Goal: Task Accomplishment & Management: Use online tool/utility

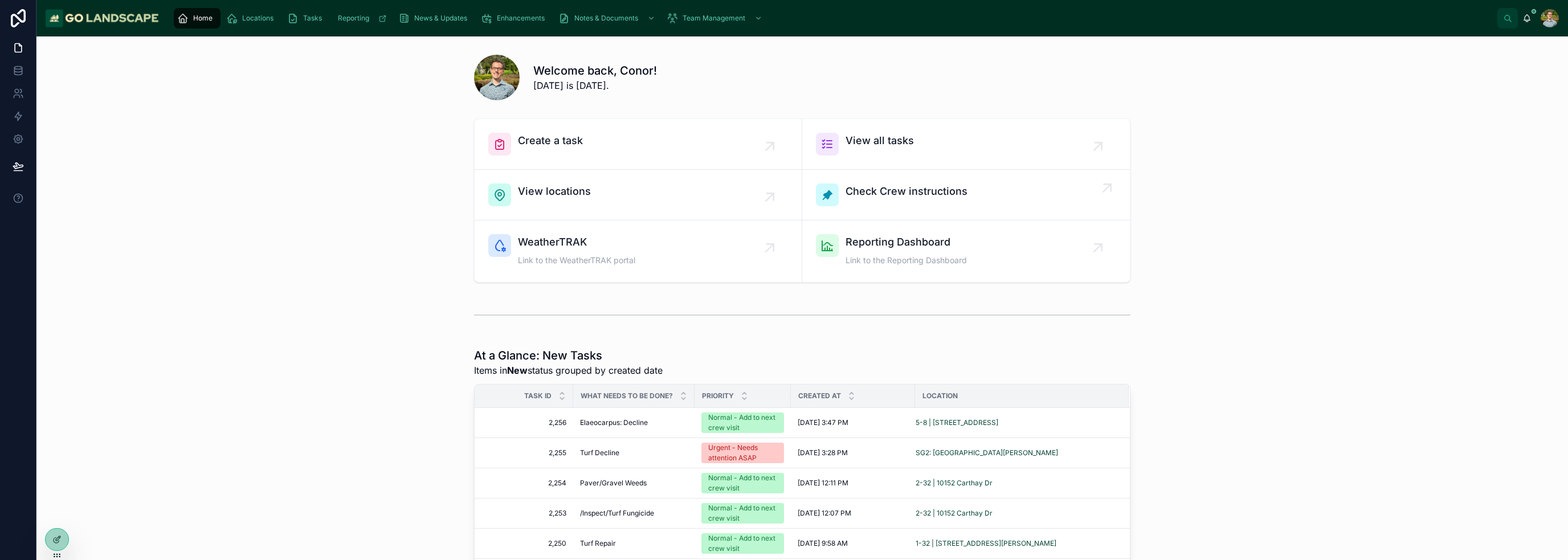
click at [927, 197] on span "Check Crew instructions" at bounding box center [906, 191] width 122 height 16
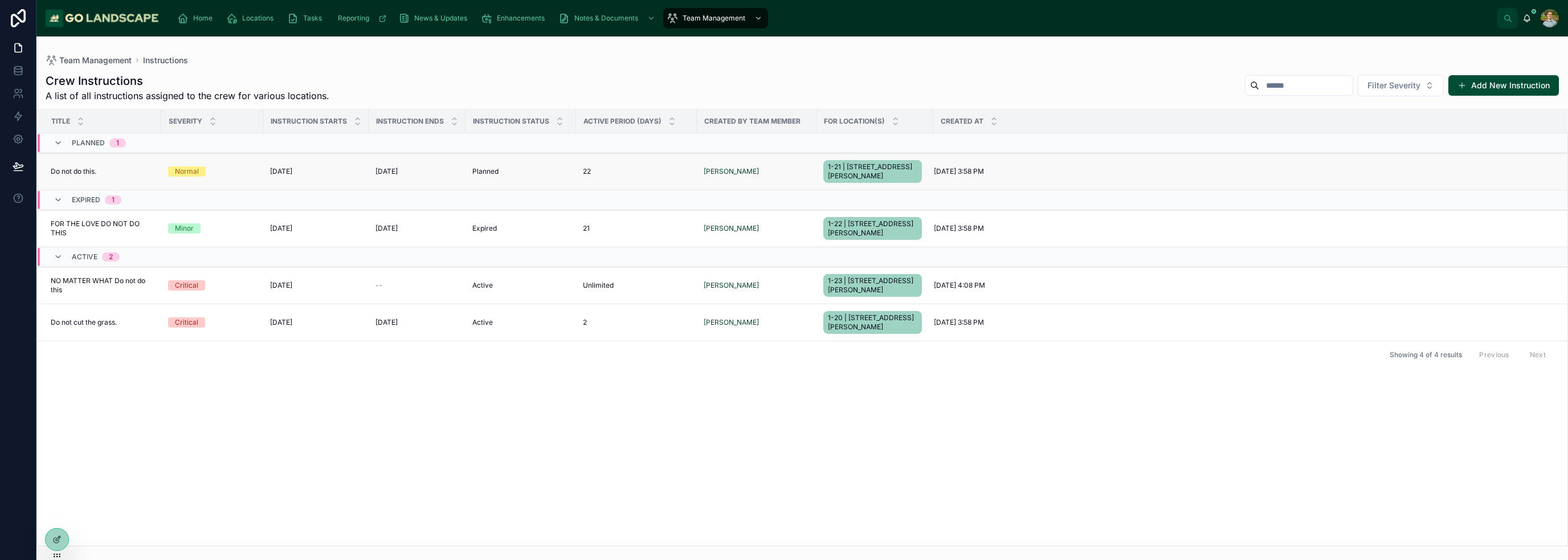
click at [262, 165] on td "Normal" at bounding box center [212, 171] width 102 height 37
click at [245, 170] on div "Normal" at bounding box center [212, 172] width 89 height 11
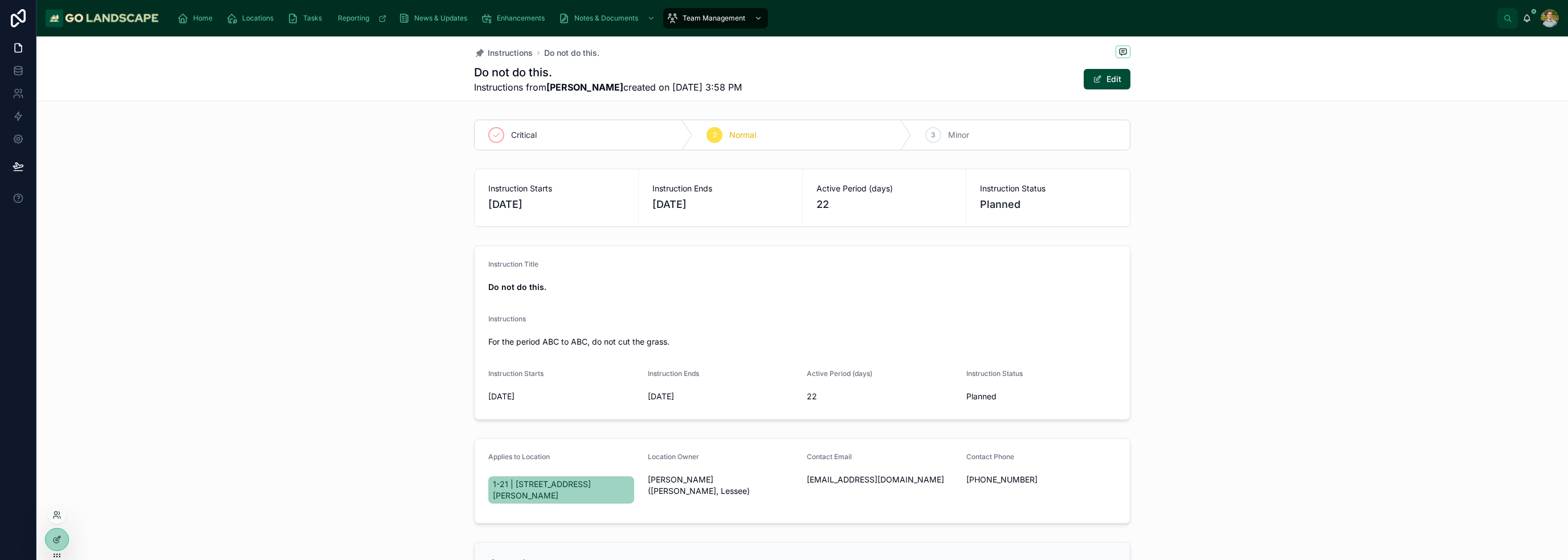
click at [45, 534] on div at bounding box center [57, 544] width 24 height 32
click at [50, 537] on div at bounding box center [57, 539] width 23 height 22
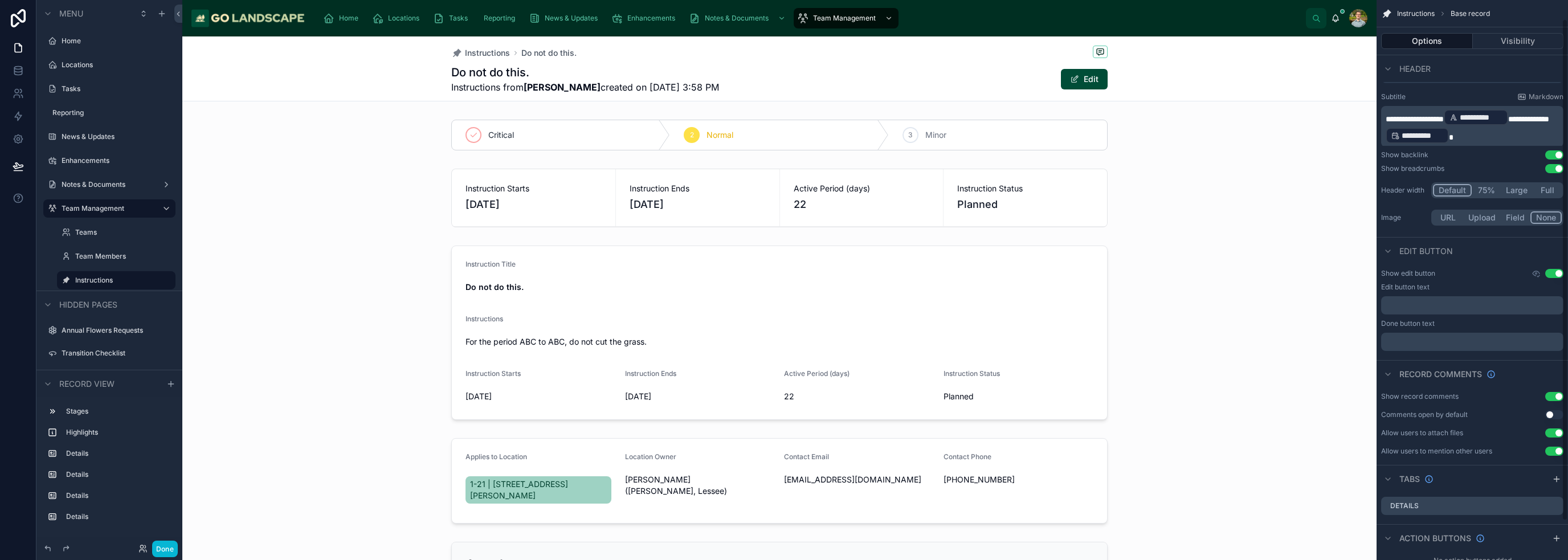
scroll to position [64, 0]
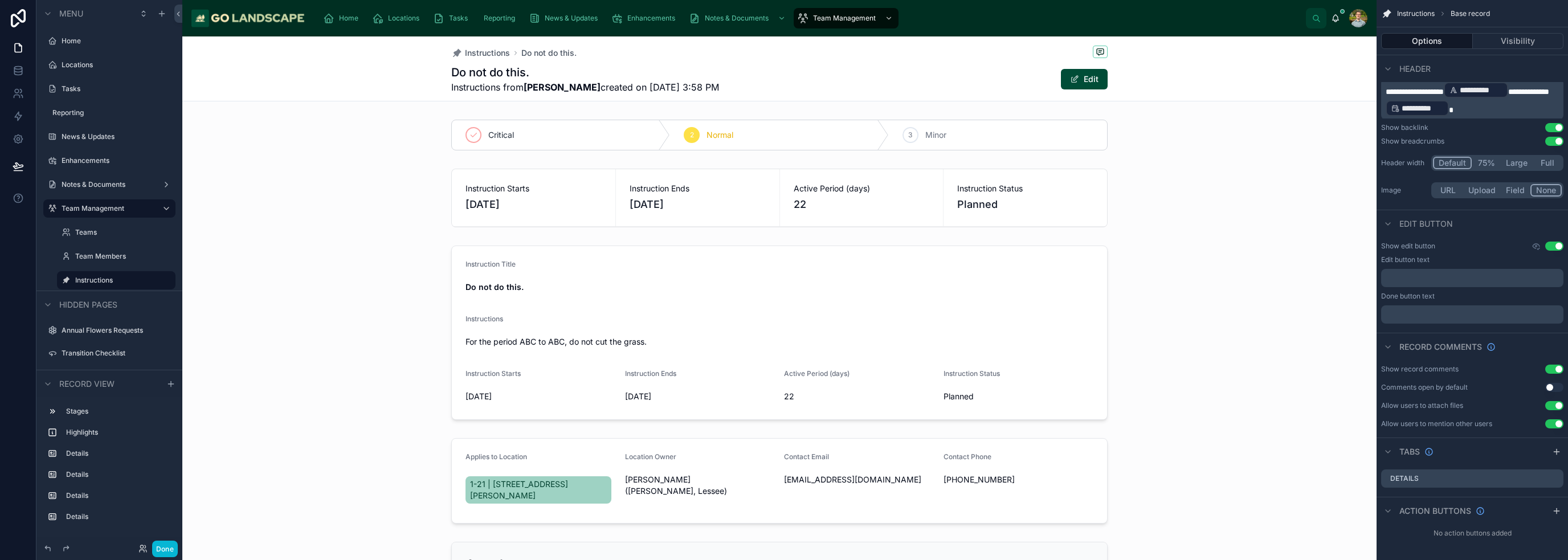
click at [1554, 505] on div "scrollable content" at bounding box center [1557, 511] width 14 height 14
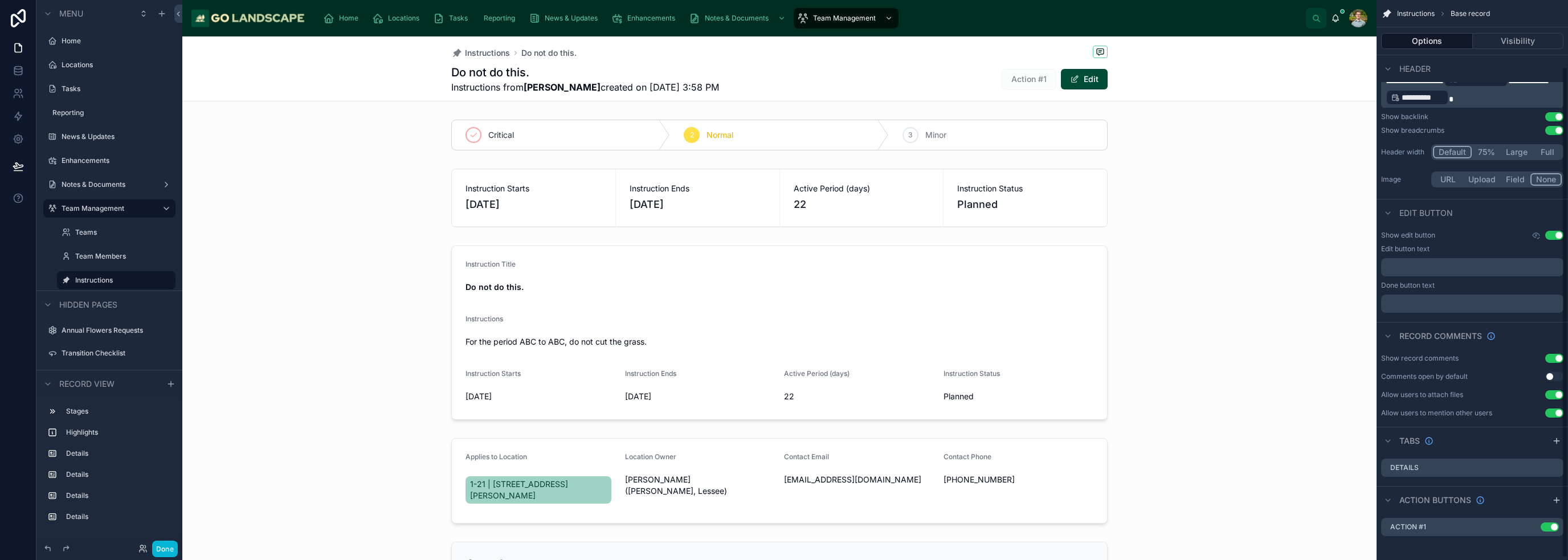
scroll to position [77, 0]
click at [1422, 524] on label "Action #1" at bounding box center [1417, 524] width 36 height 9
click at [1529, 522] on icon "scrollable content" at bounding box center [1531, 525] width 5 height 5
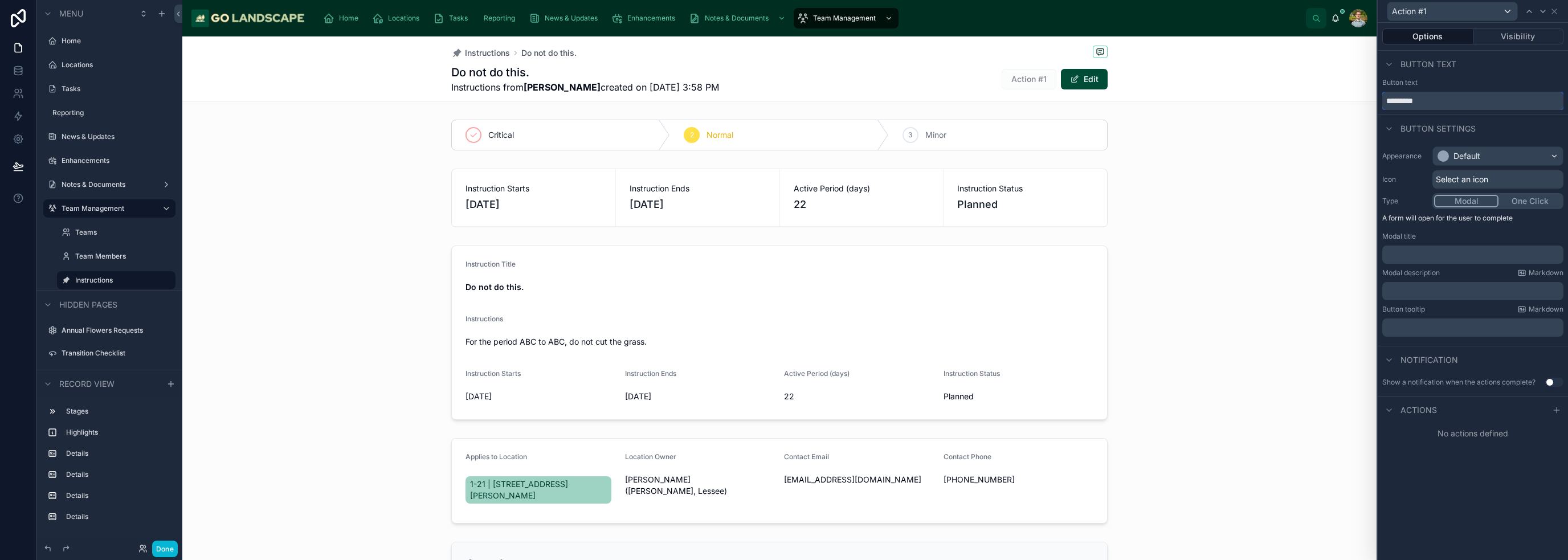
click at [1435, 101] on input "*********" at bounding box center [1472, 101] width 181 height 18
type input "**********"
click at [1491, 180] on div "Select an icon" at bounding box center [1497, 179] width 131 height 18
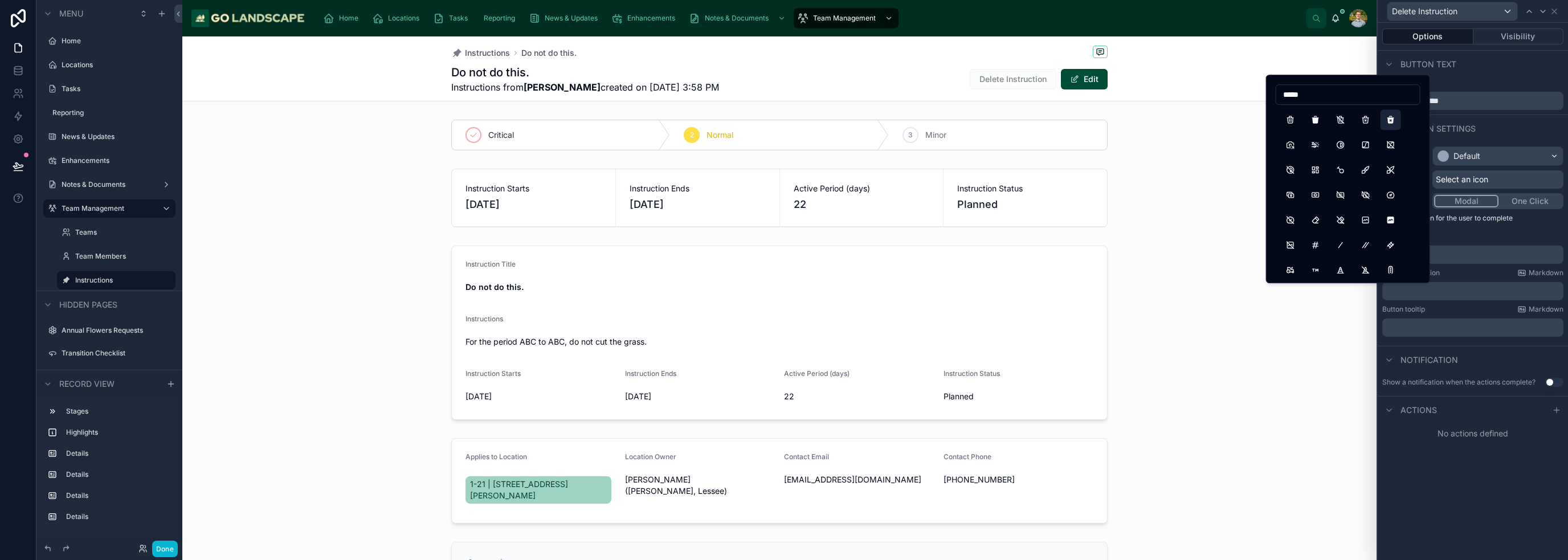
type input "*****"
click at [1385, 122] on button "TrashXFilled" at bounding box center [1390, 119] width 20 height 20
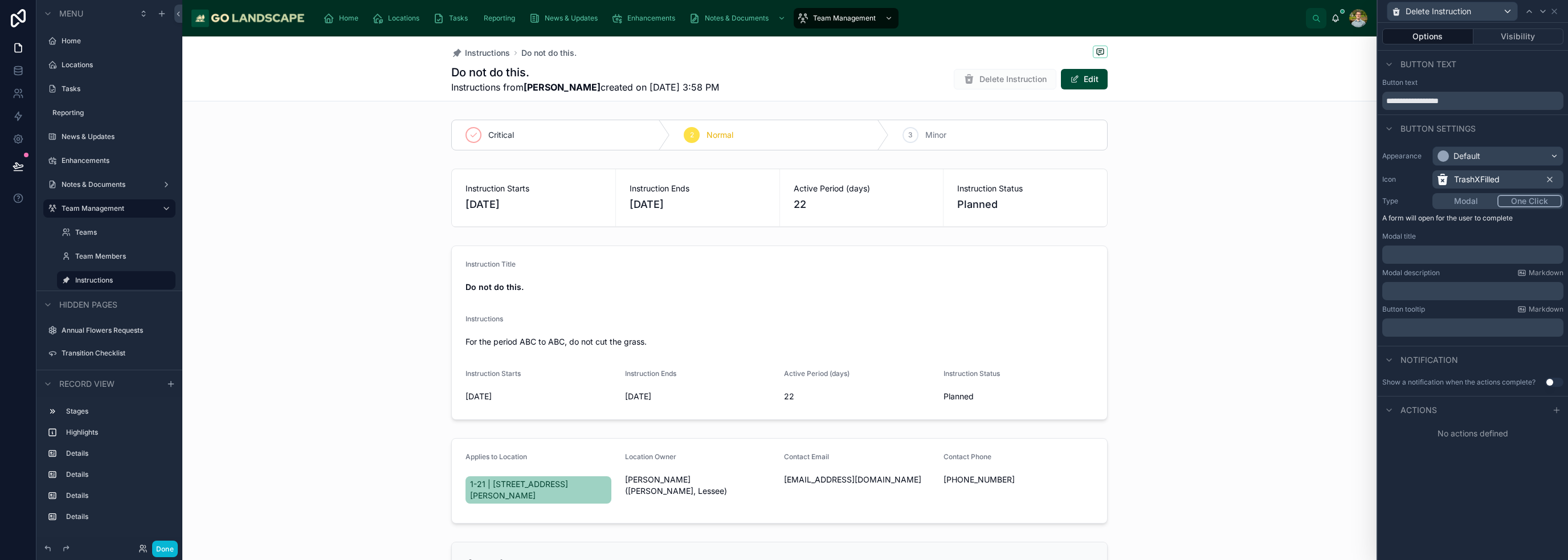
click at [1541, 197] on button "One Click" at bounding box center [1530, 201] width 65 height 13
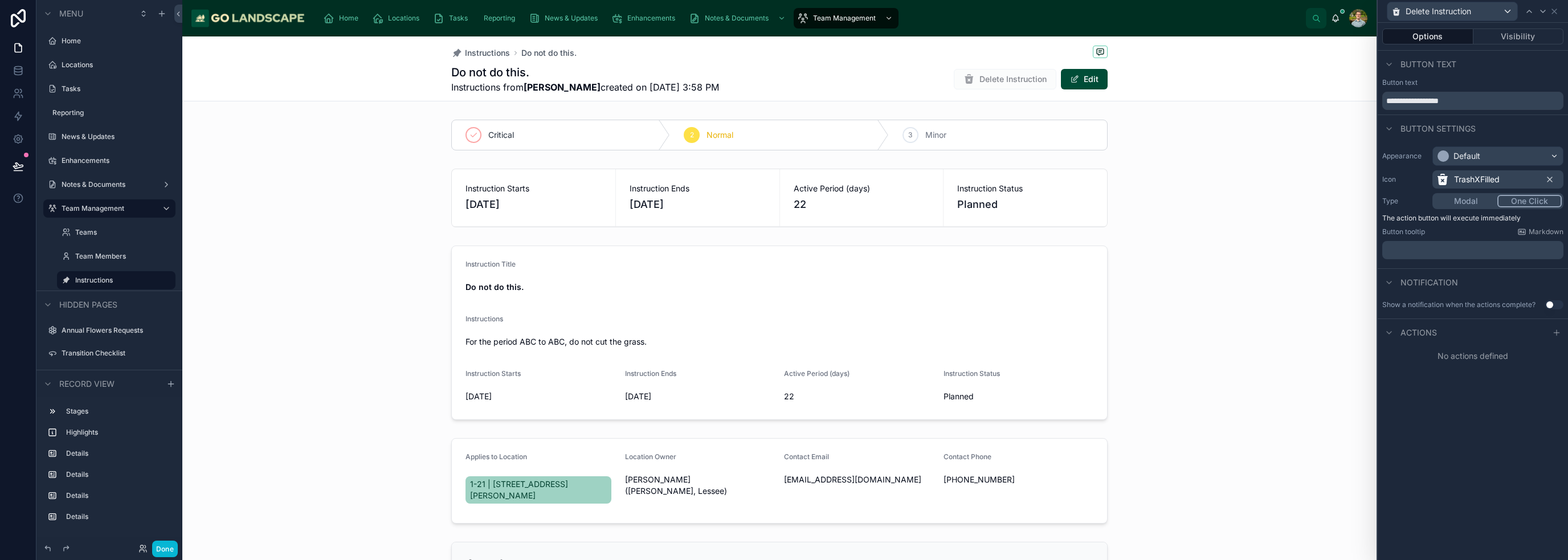
click at [1463, 205] on button "Modal" at bounding box center [1466, 201] width 63 height 13
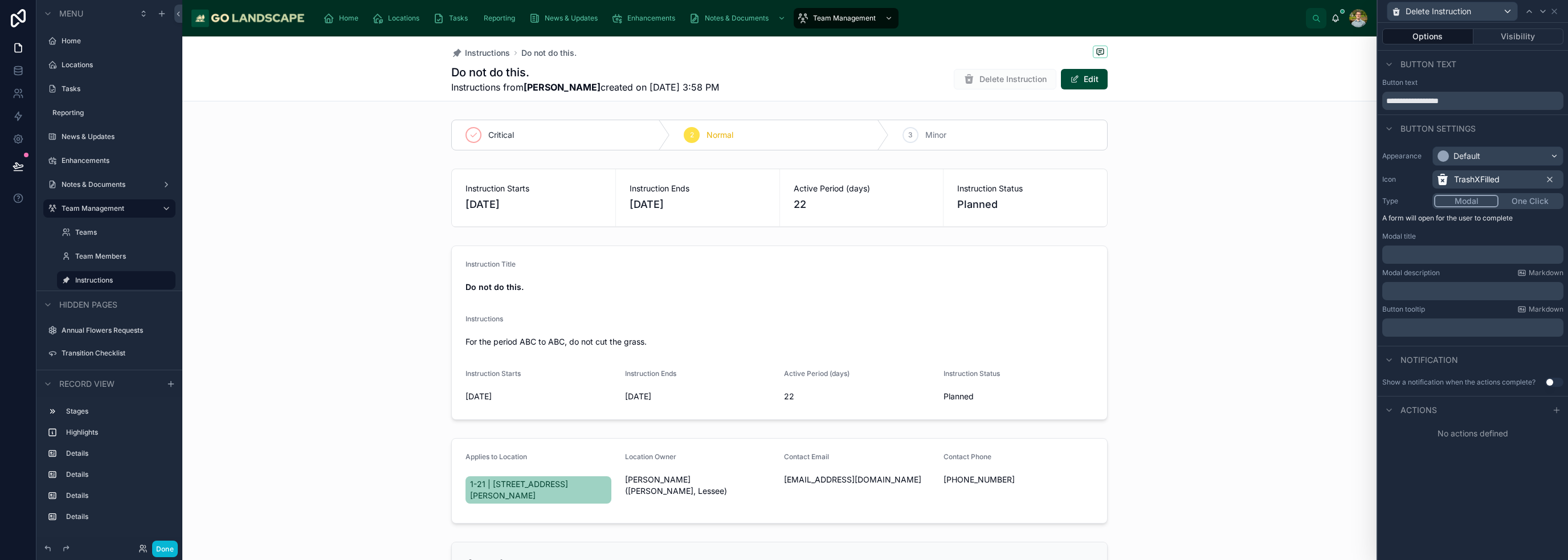
click at [1415, 251] on p "﻿" at bounding box center [1474, 254] width 174 height 11
click at [1416, 294] on p "﻿" at bounding box center [1474, 291] width 174 height 11
click at [1546, 382] on button "Use setting" at bounding box center [1554, 382] width 18 height 9
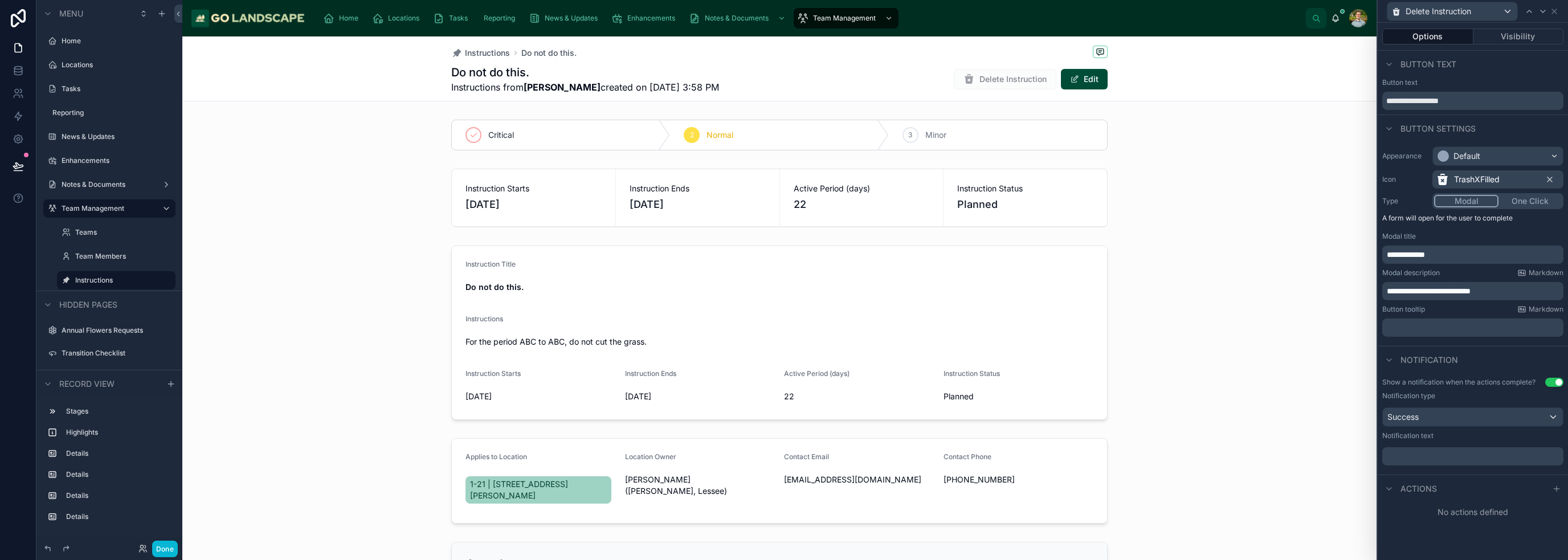
click at [1443, 456] on p "﻿" at bounding box center [1474, 456] width 174 height 11
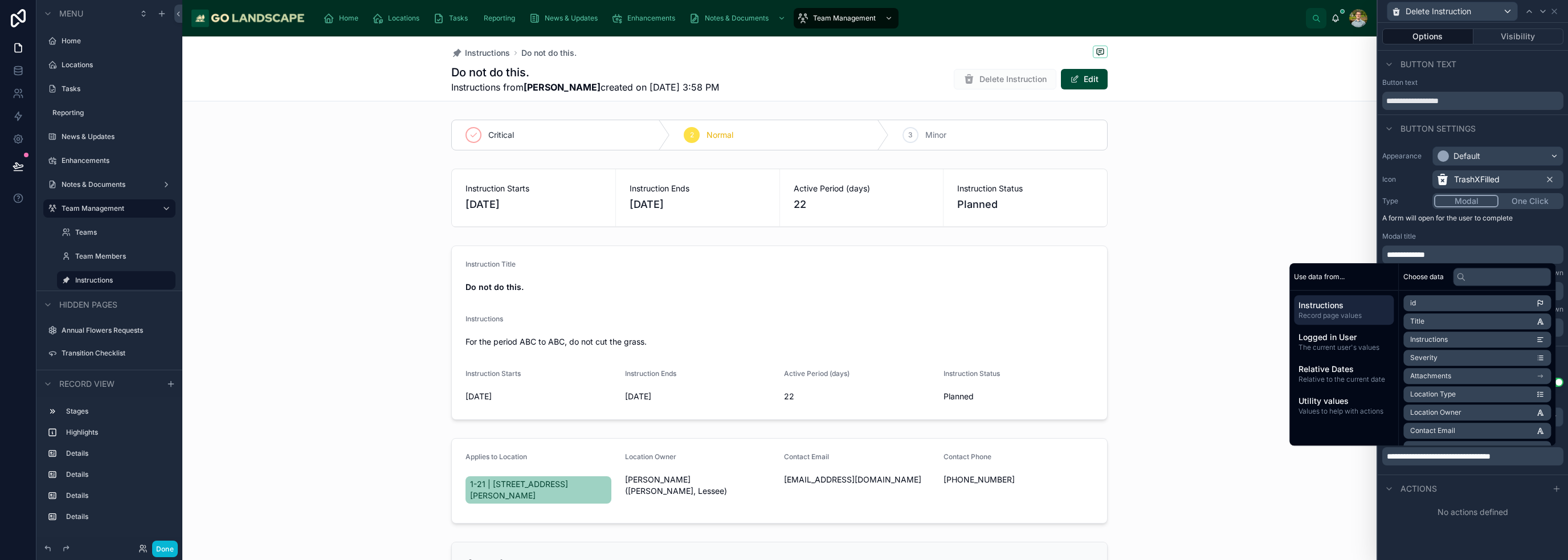
click at [1515, 474] on div "Actions" at bounding box center [1473, 488] width 191 height 27
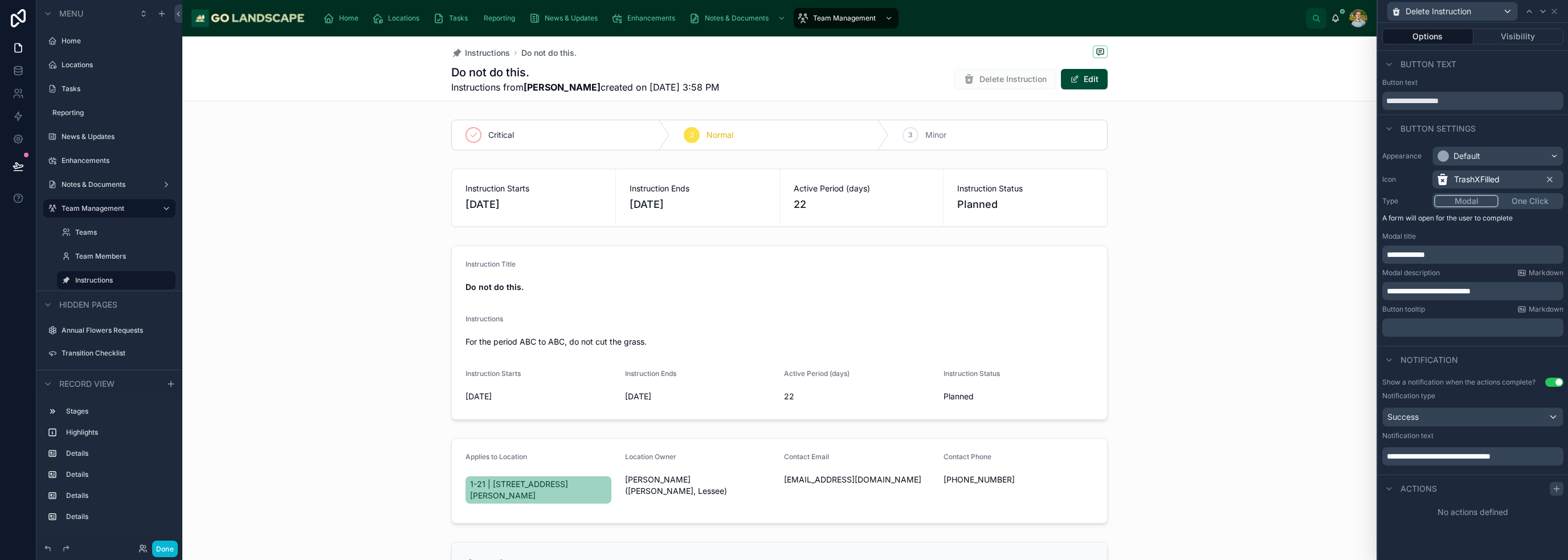
click at [1560, 489] on icon at bounding box center [1557, 489] width 9 height 9
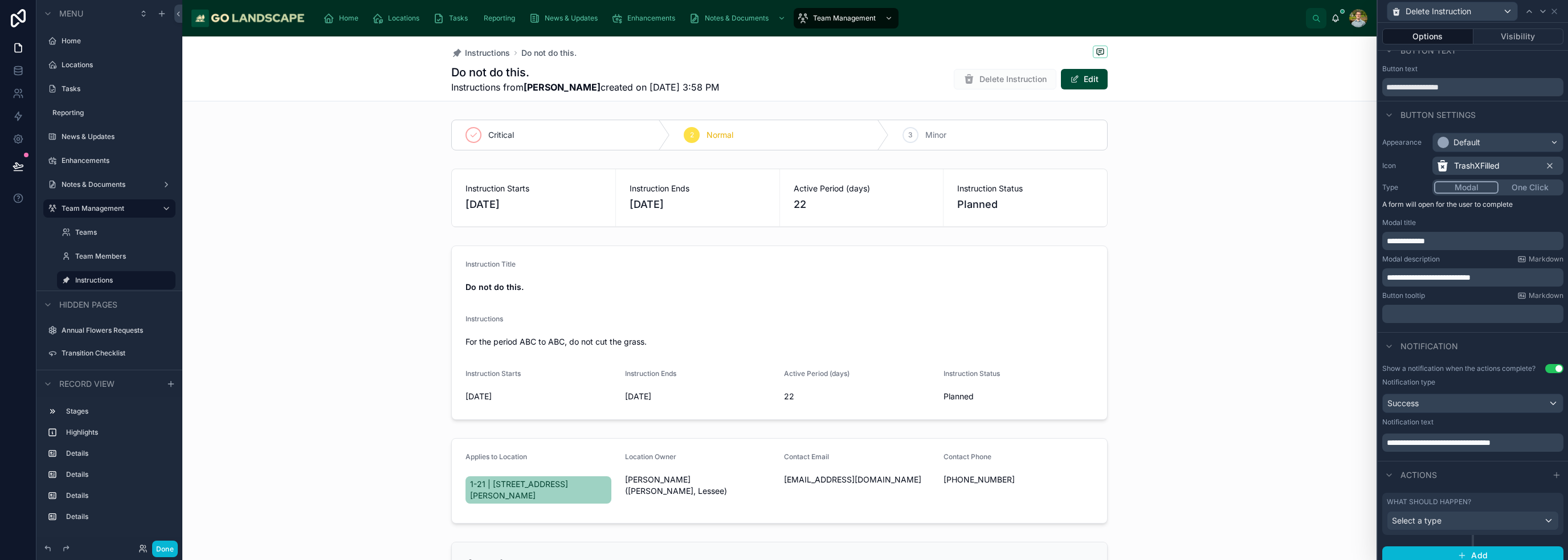
scroll to position [21, 0]
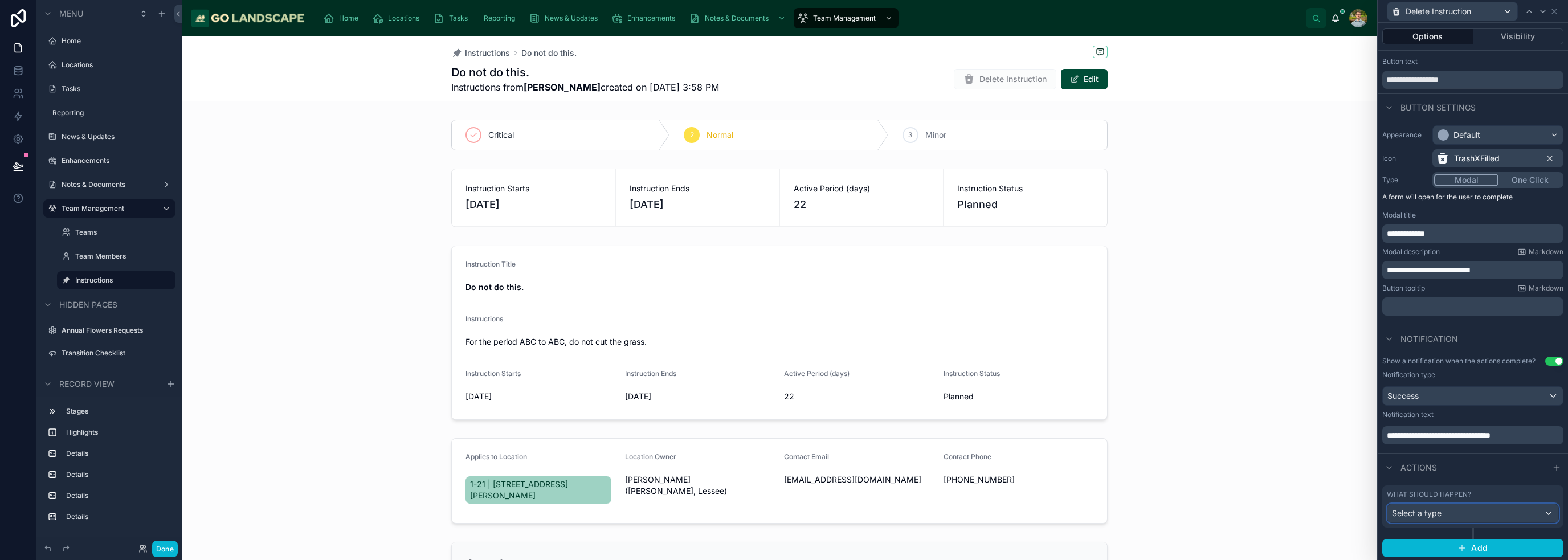
click at [1485, 516] on div "Select a type" at bounding box center [1473, 513] width 171 height 18
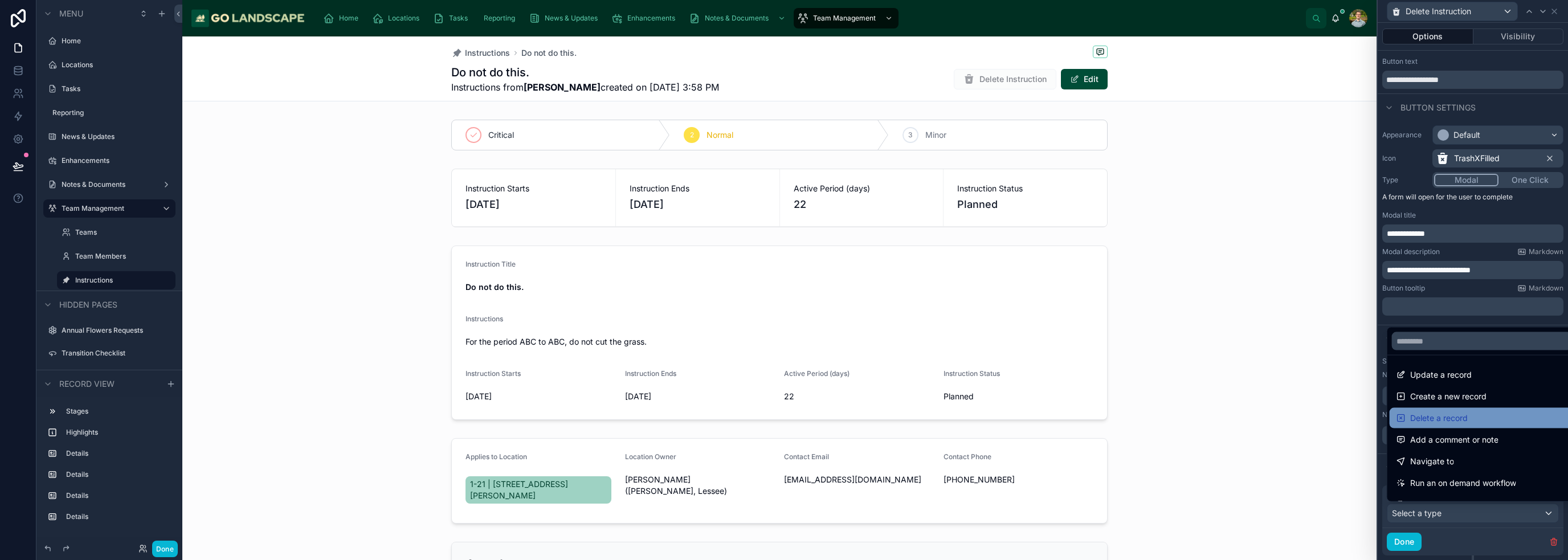
click at [1473, 408] on div "Delete a record" at bounding box center [1482, 417] width 185 height 20
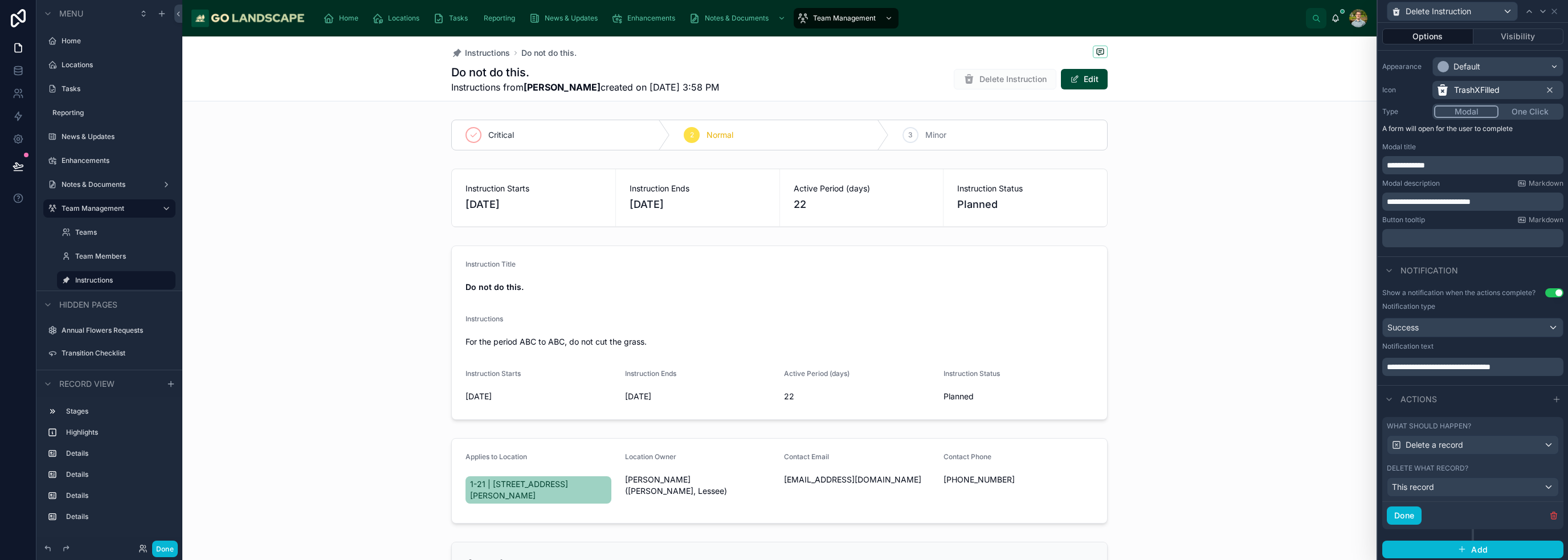
scroll to position [91, 0]
click at [1458, 486] on div "This record" at bounding box center [1473, 486] width 171 height 18
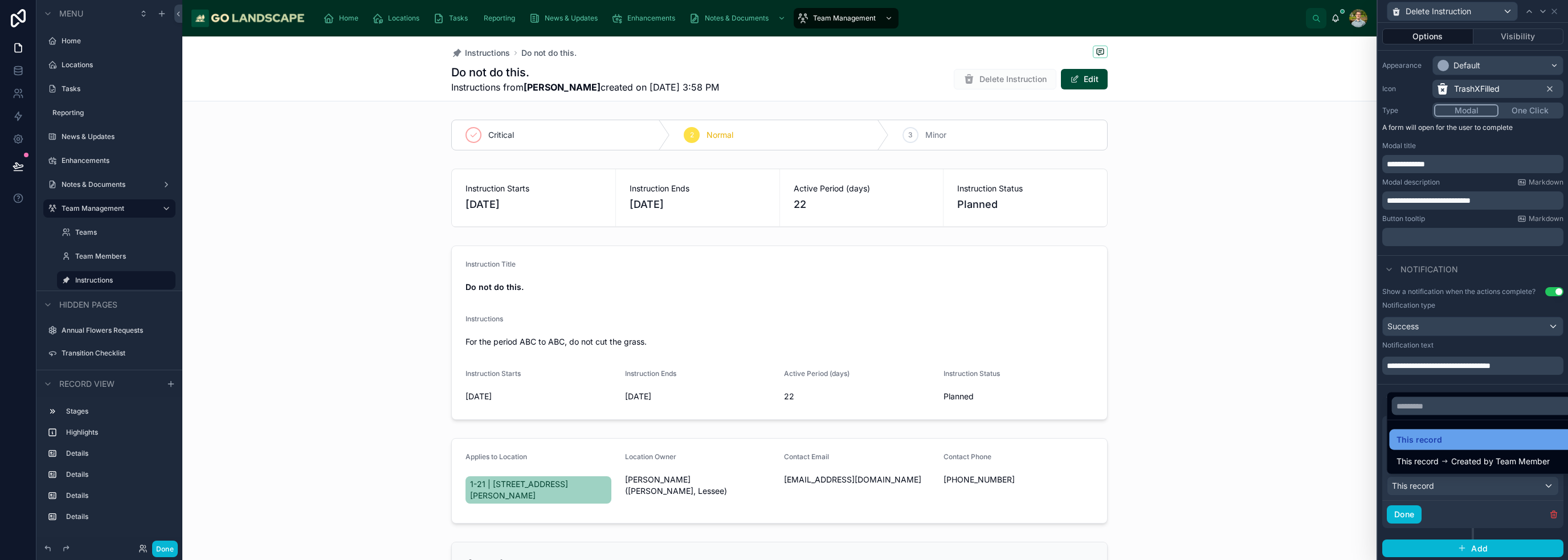
click at [1455, 439] on div "This record" at bounding box center [1482, 440] width 171 height 14
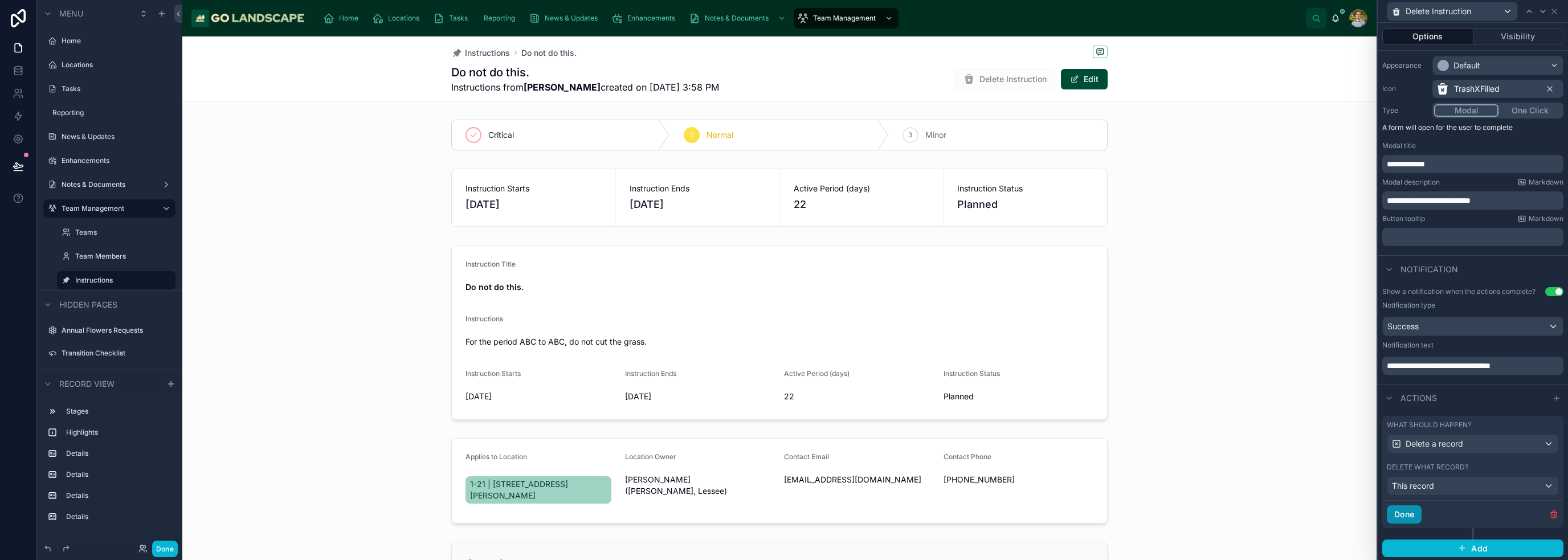
click at [1416, 514] on button "Done" at bounding box center [1404, 514] width 35 height 18
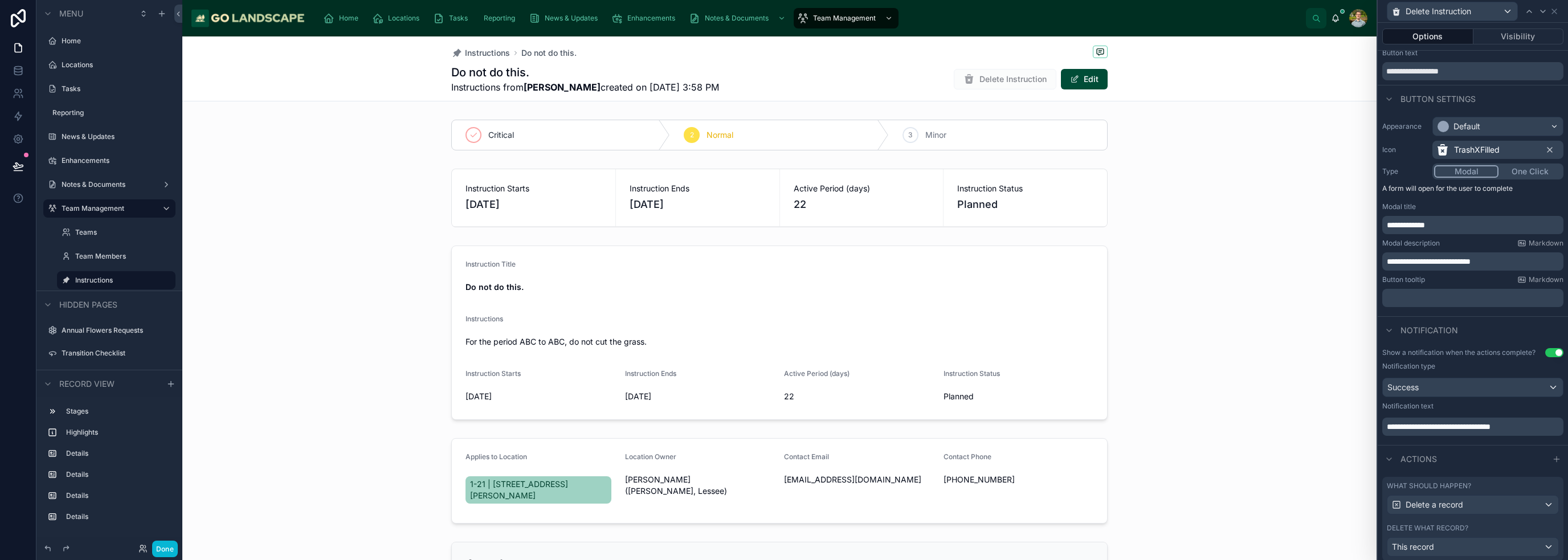
scroll to position [0, 0]
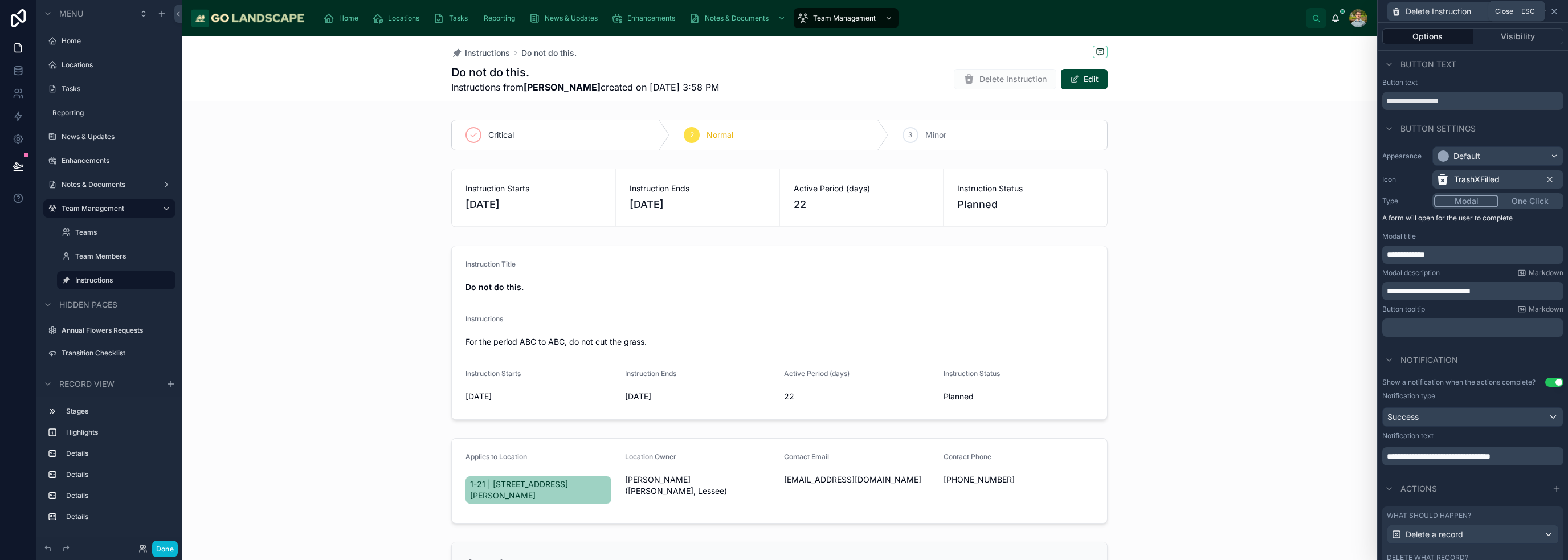
click at [1557, 13] on icon at bounding box center [1554, 11] width 9 height 9
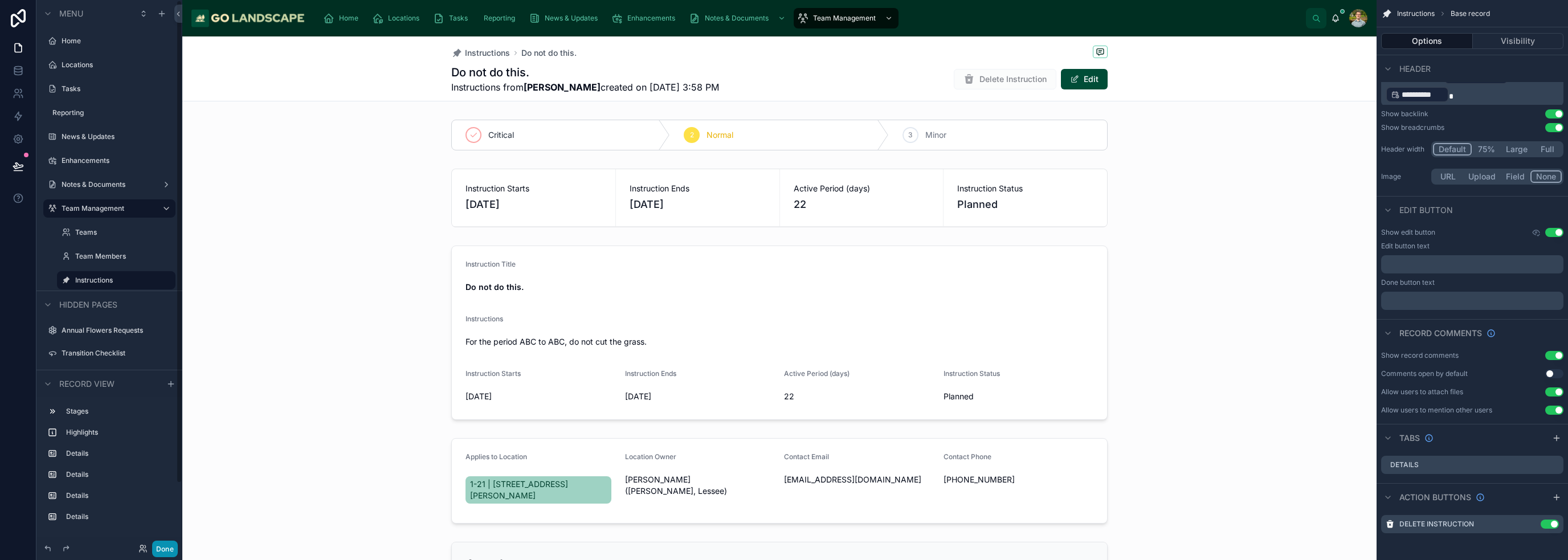
click at [169, 547] on button "Done" at bounding box center [165, 549] width 26 height 17
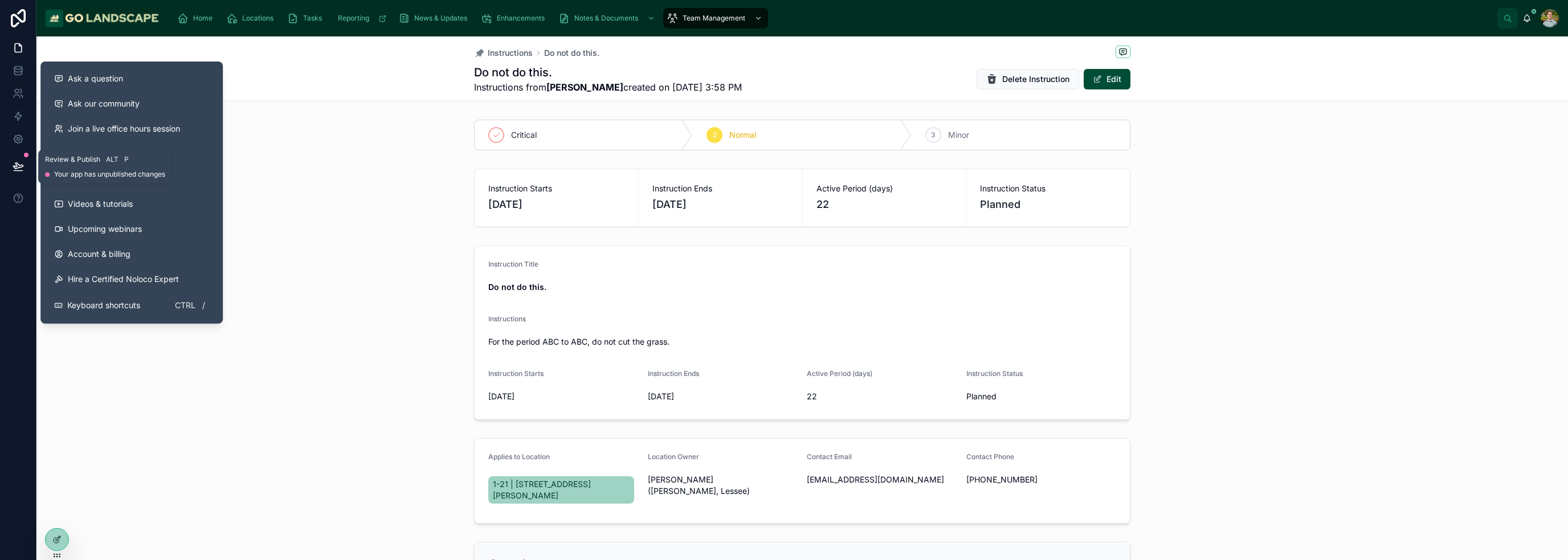
click at [25, 169] on button at bounding box center [18, 166] width 25 height 32
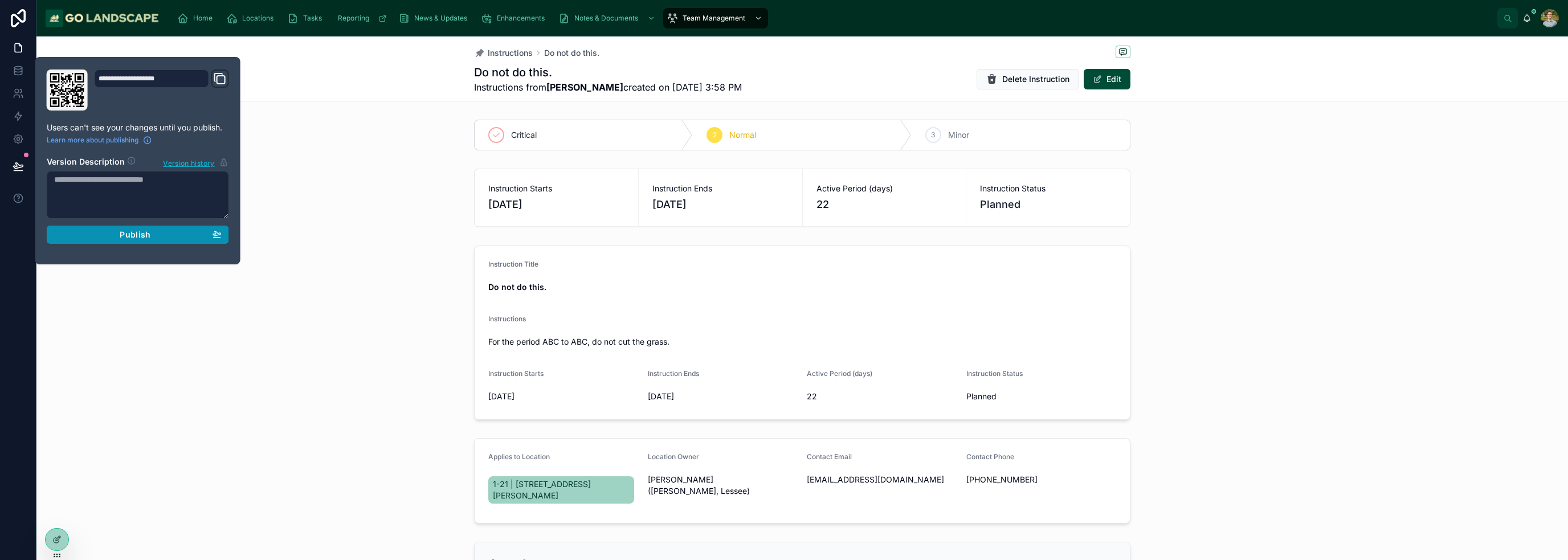
click at [146, 240] on button "Publish" at bounding box center [137, 235] width 182 height 18
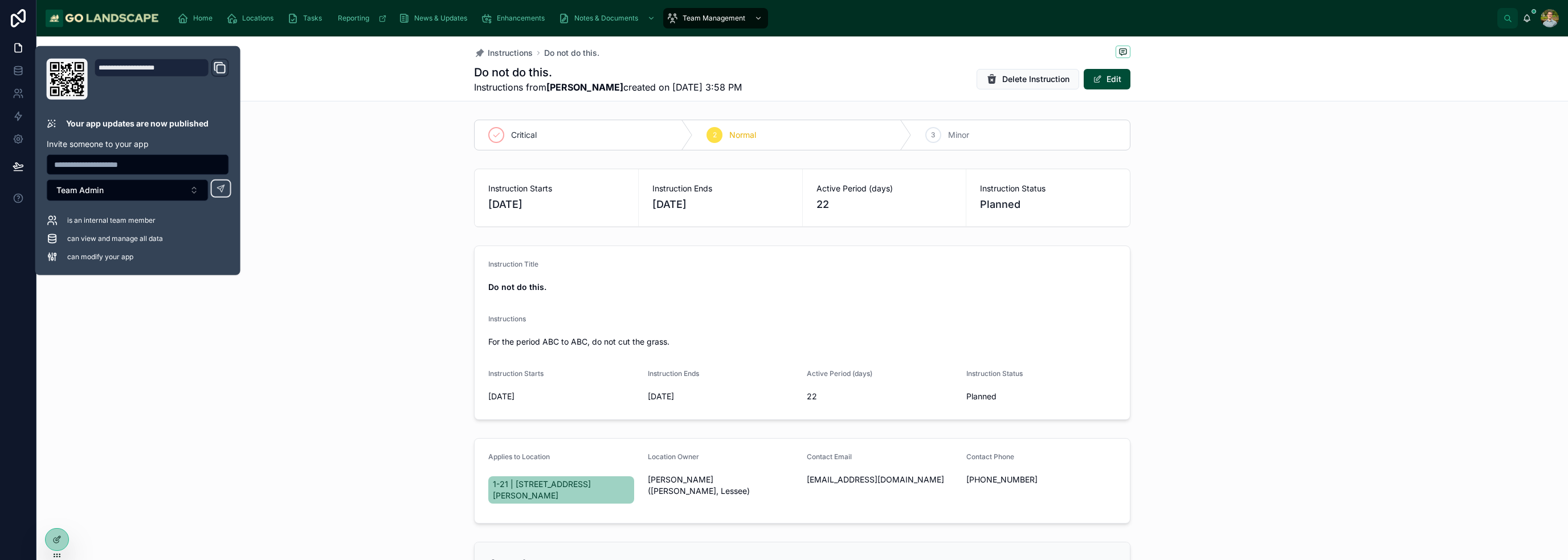
click at [293, 262] on div "Instruction Title Do not do this. Instructions For the period ABC to ABC, do no…" at bounding box center [802, 333] width 1531 height 183
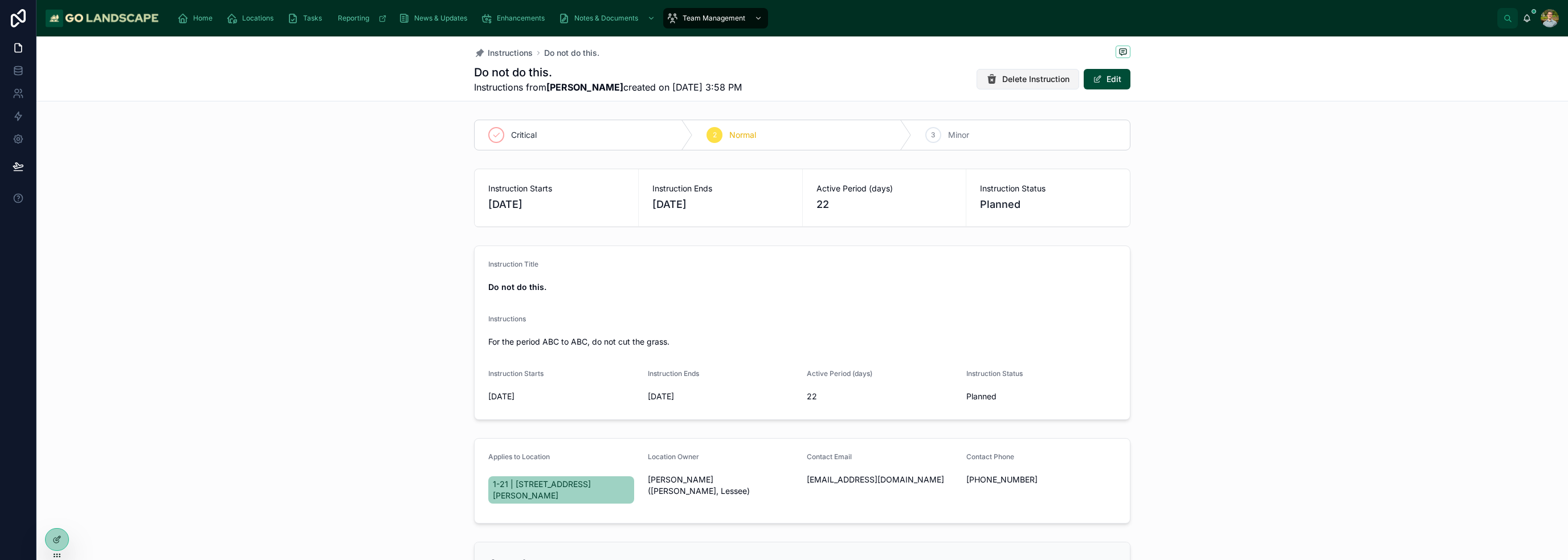
click at [1035, 77] on span "Delete Instruction" at bounding box center [1036, 79] width 68 height 11
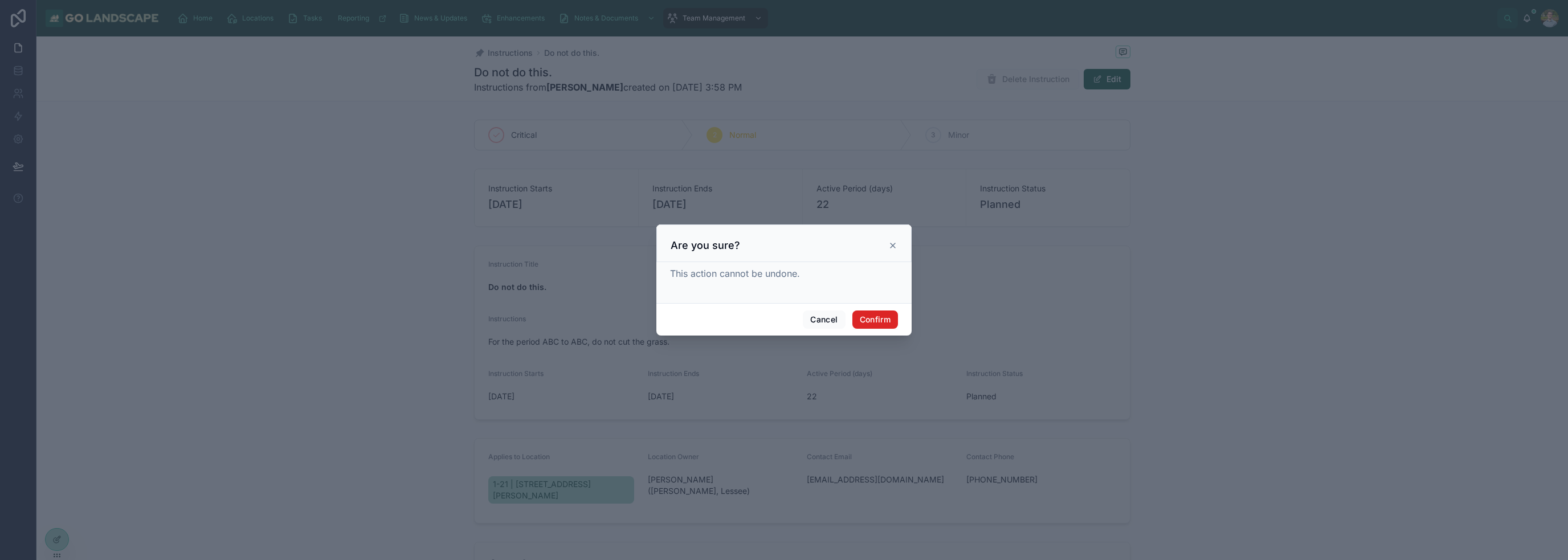
click at [863, 314] on button "Confirm" at bounding box center [875, 320] width 46 height 18
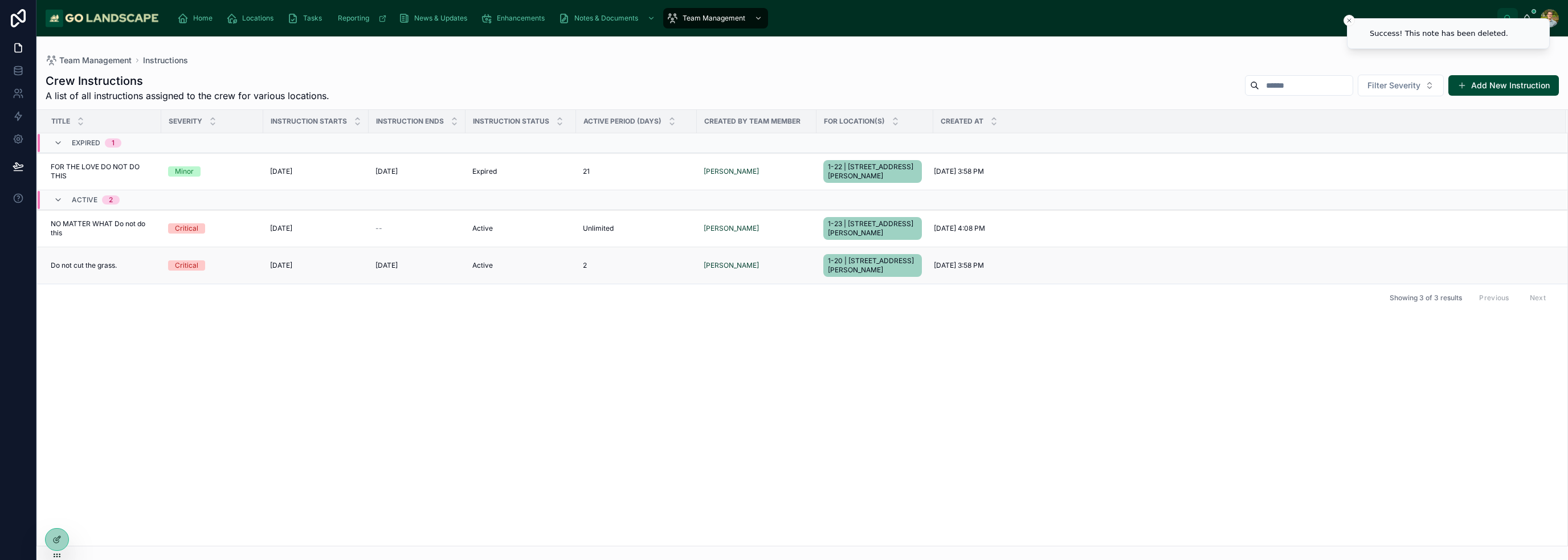
click at [92, 263] on span "Do not cut the grass." at bounding box center [84, 266] width 66 height 9
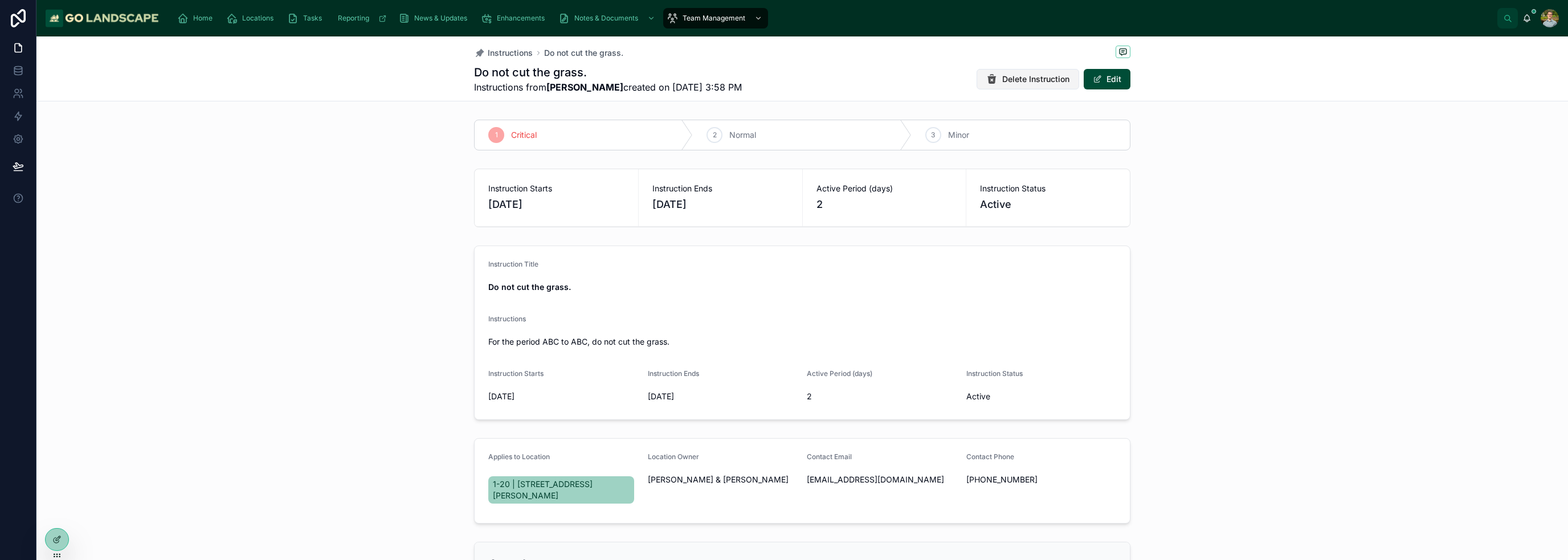
click at [1007, 77] on span "Delete Instruction" at bounding box center [1036, 79] width 68 height 11
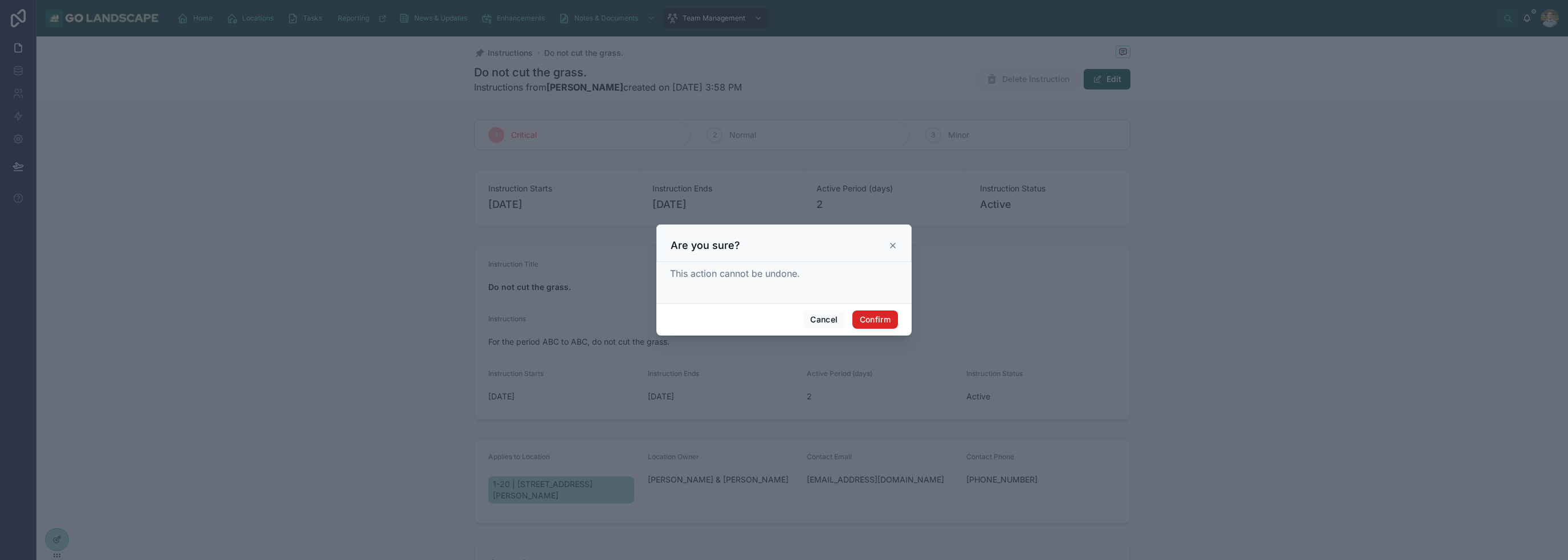
click at [880, 316] on button "Confirm" at bounding box center [875, 320] width 46 height 18
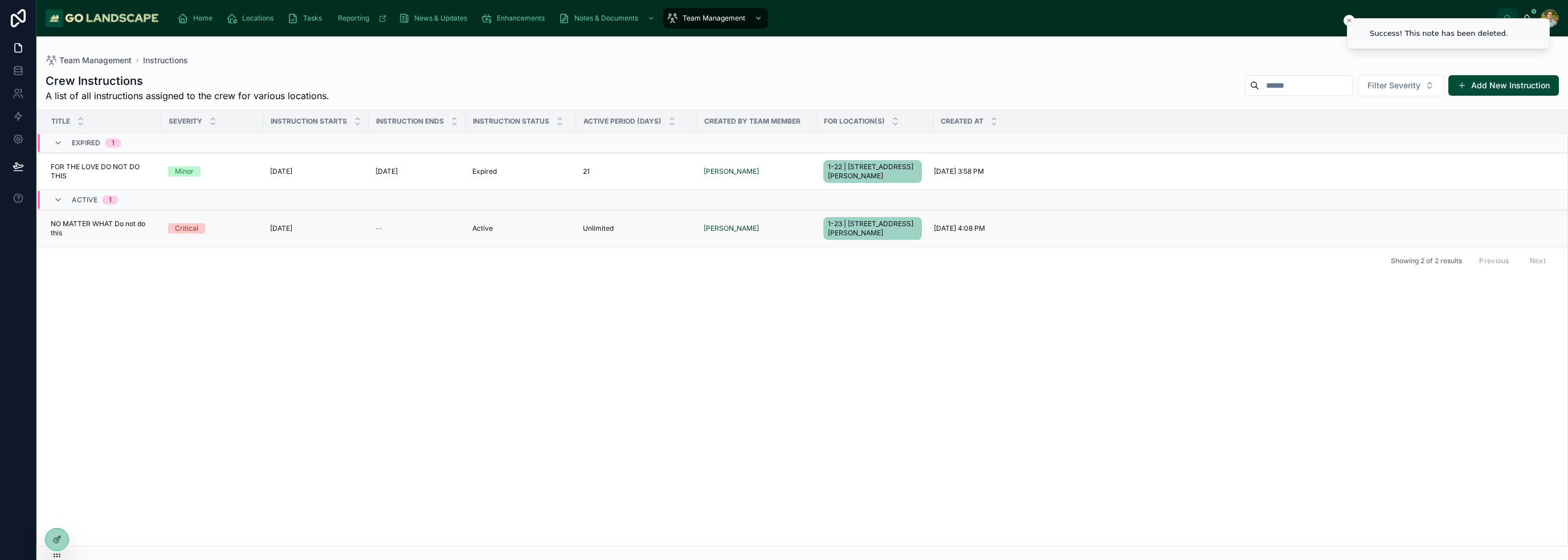
click at [330, 228] on div "[DATE] [DATE]" at bounding box center [316, 228] width 92 height 9
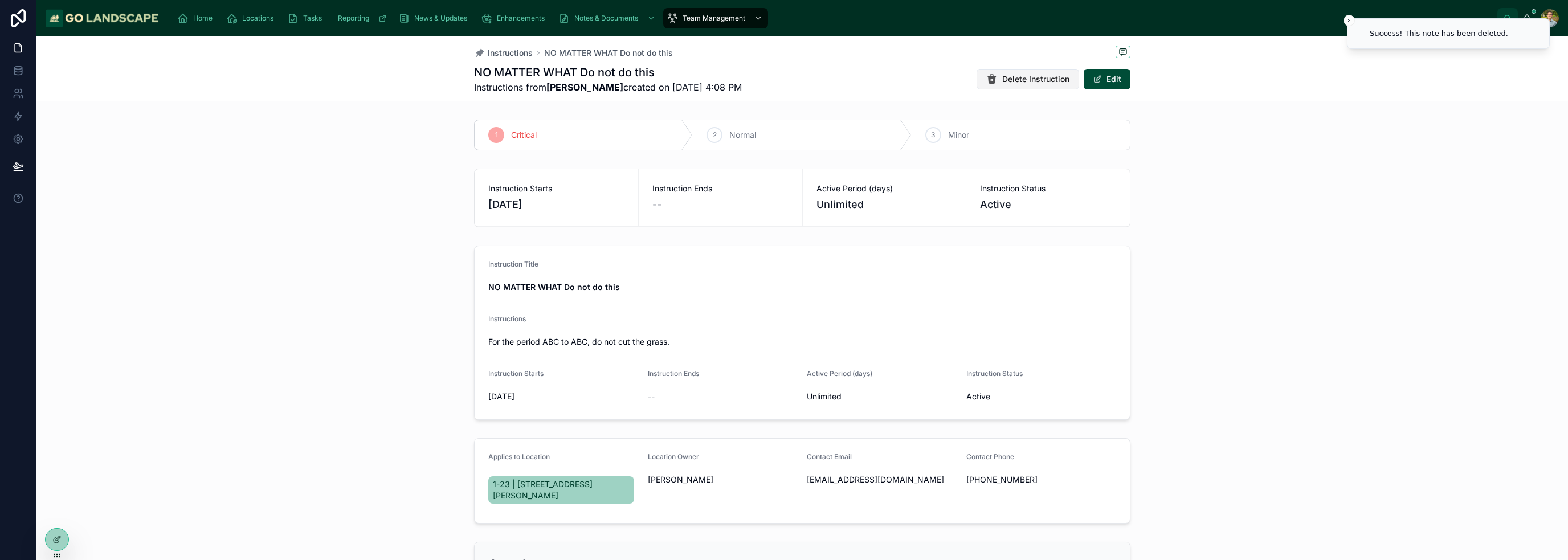
click at [1037, 80] on span "Delete Instruction" at bounding box center [1036, 79] width 68 height 11
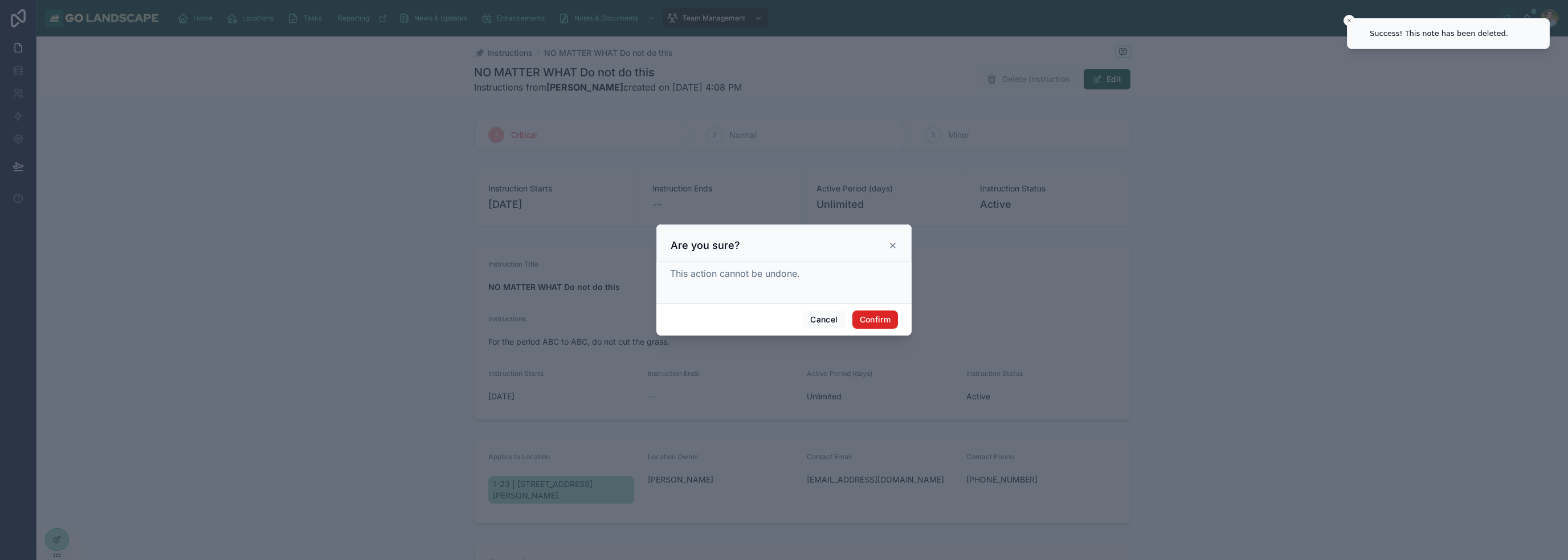
click at [880, 315] on button "Confirm" at bounding box center [875, 320] width 46 height 18
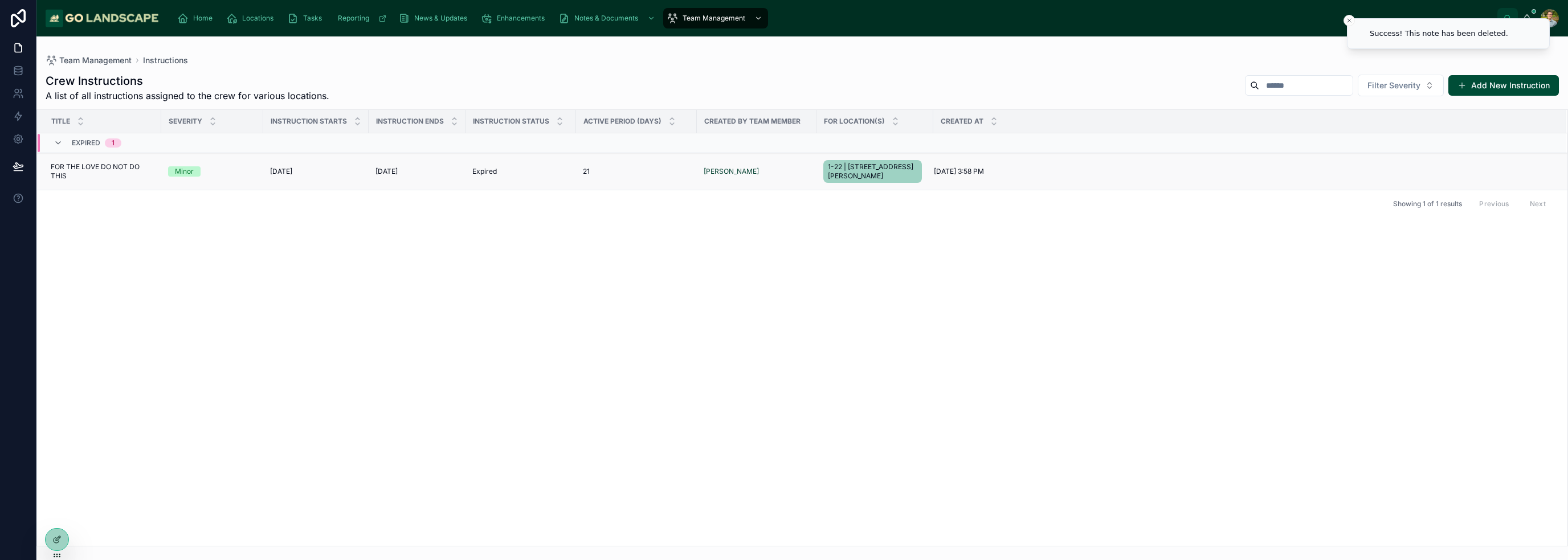
click at [95, 185] on td "FOR THE LOVE DO NOT DO THIS FOR THE LOVE DO NOT DO THIS" at bounding box center [98, 171] width 124 height 37
click at [114, 172] on span "FOR THE LOVE DO NOT DO THIS" at bounding box center [103, 171] width 104 height 18
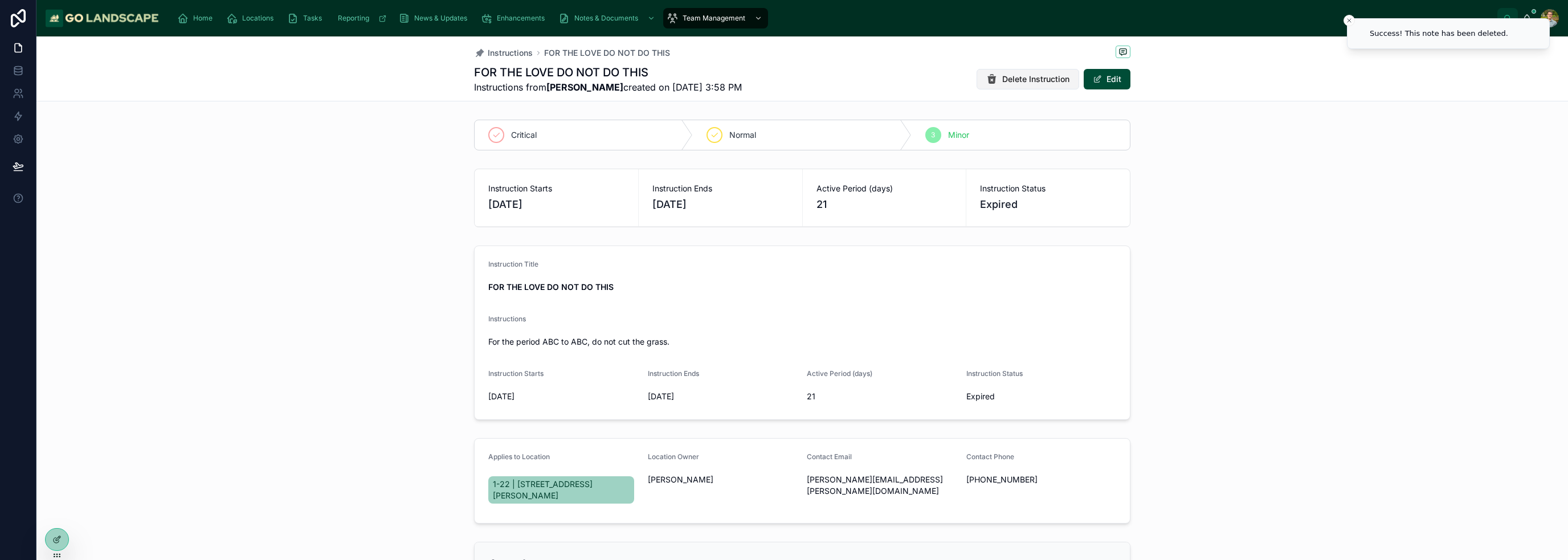
click at [1037, 83] on span "Delete Instruction" at bounding box center [1036, 79] width 68 height 11
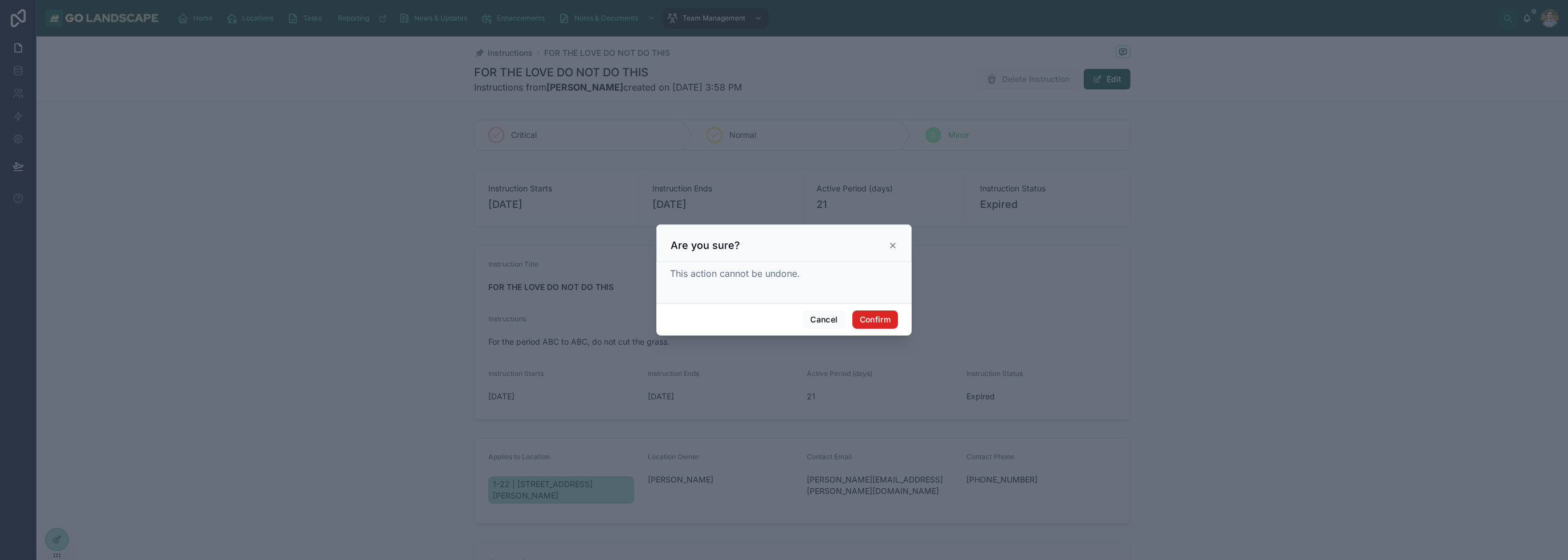
click at [886, 315] on button "Confirm" at bounding box center [875, 320] width 46 height 18
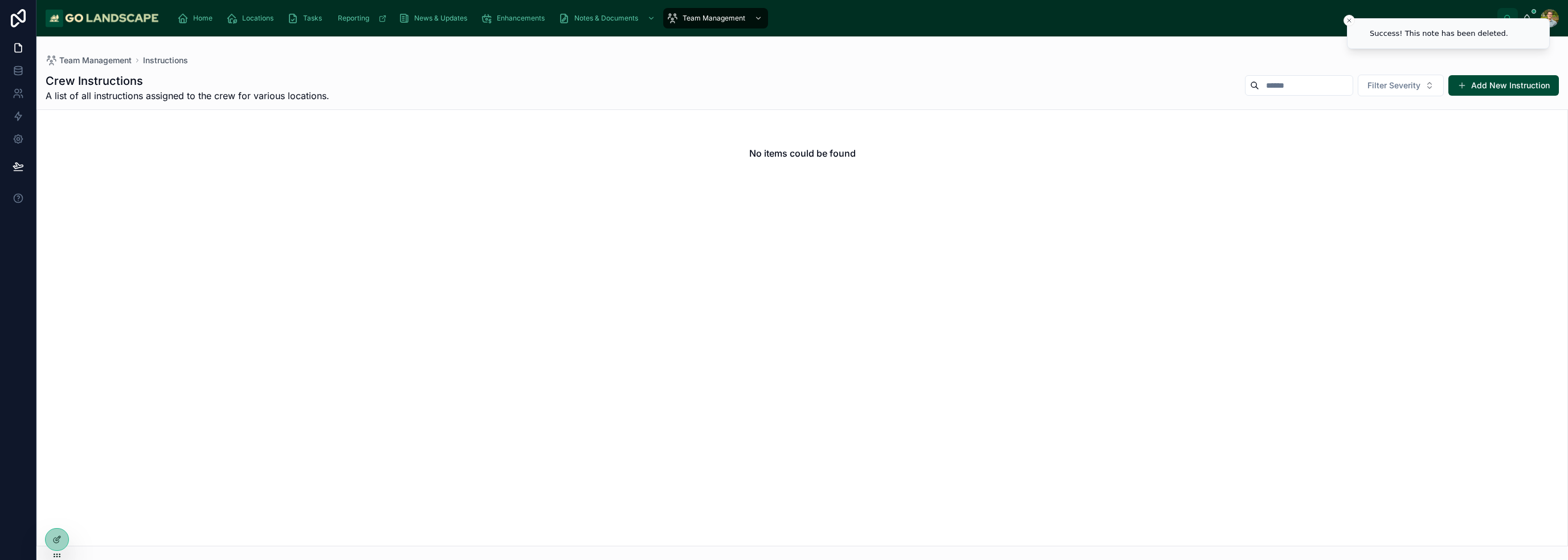
click at [1027, 73] on div "Crew Instructions A list of all instructions assigned to the crew for various l…" at bounding box center [802, 87] width 1513 height 29
click at [1523, 82] on button "Add New Instruction" at bounding box center [1503, 85] width 110 height 20
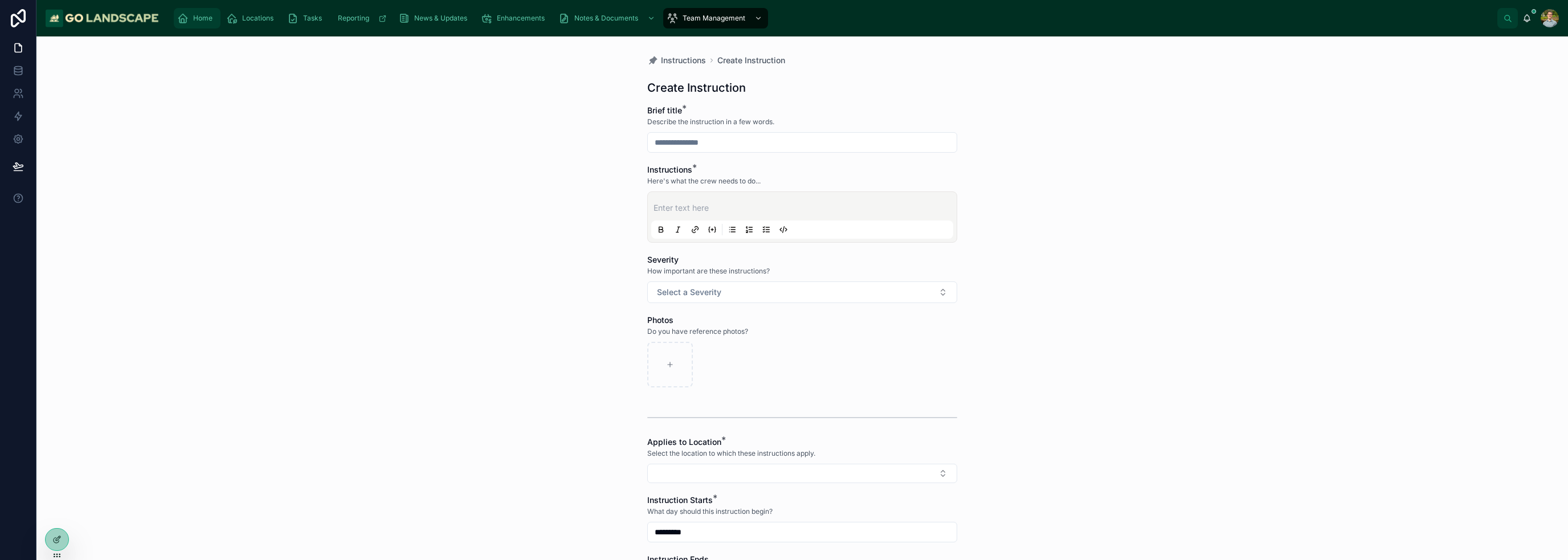
click at [200, 18] on span "Home" at bounding box center [203, 18] width 20 height 9
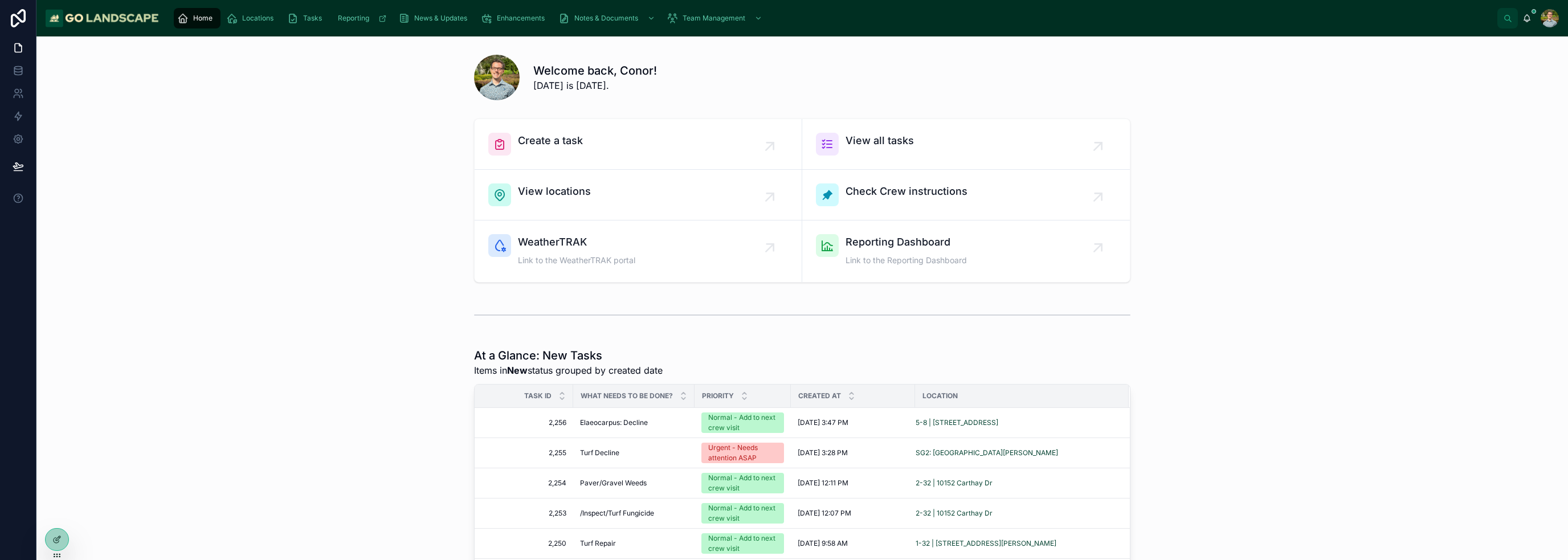
click at [335, 224] on div "Create a task View all tasks View locations Check Crew instructions WeatherTRAK…" at bounding box center [802, 200] width 1513 height 173
